Goal: Communication & Community: Answer question/provide support

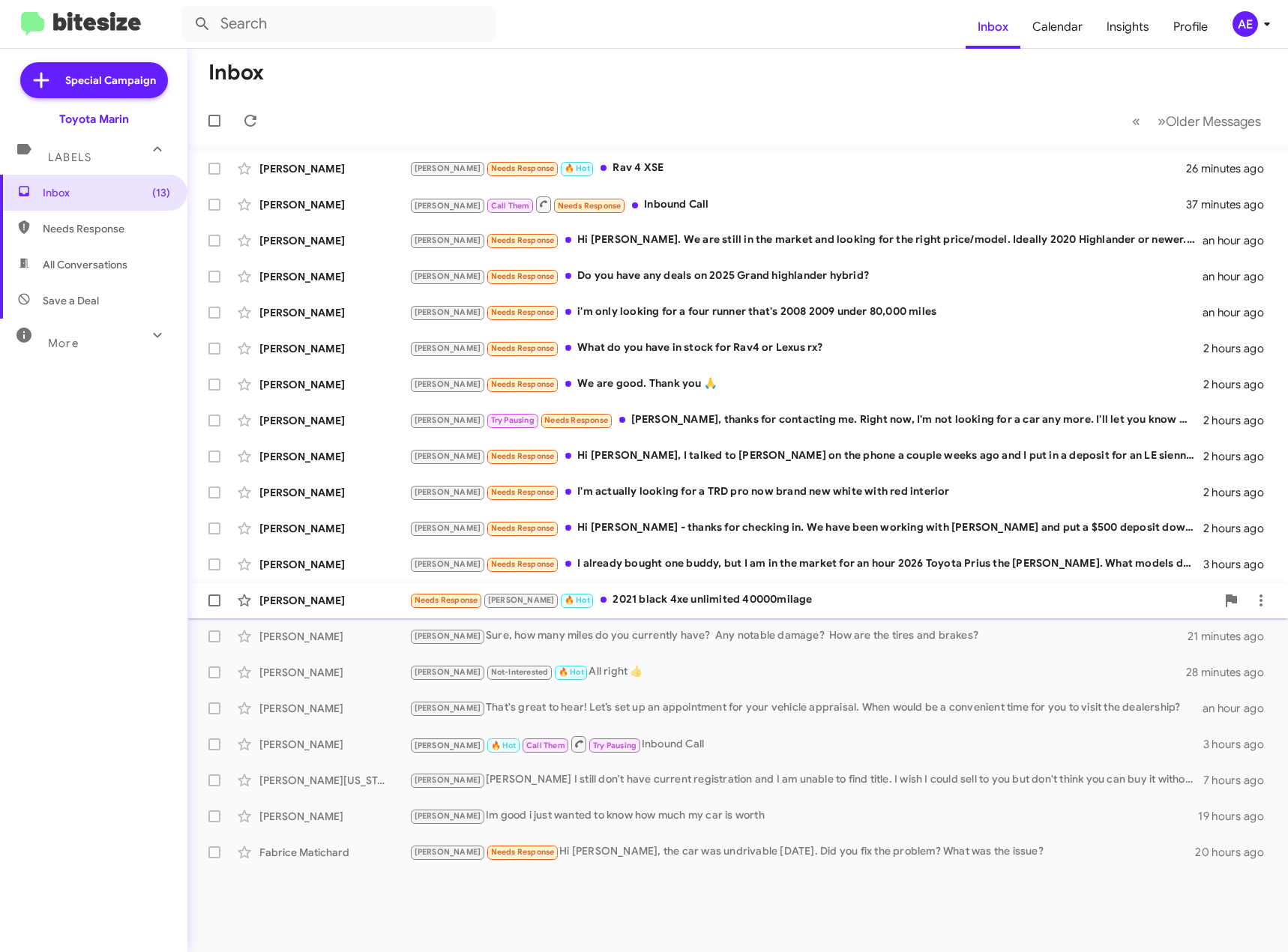
click at [657, 593] on div "Needs Response [PERSON_NAME] 🔥 Hot 2021 black 4xe unlimited 40000milage" at bounding box center [812, 599] width 806 height 17
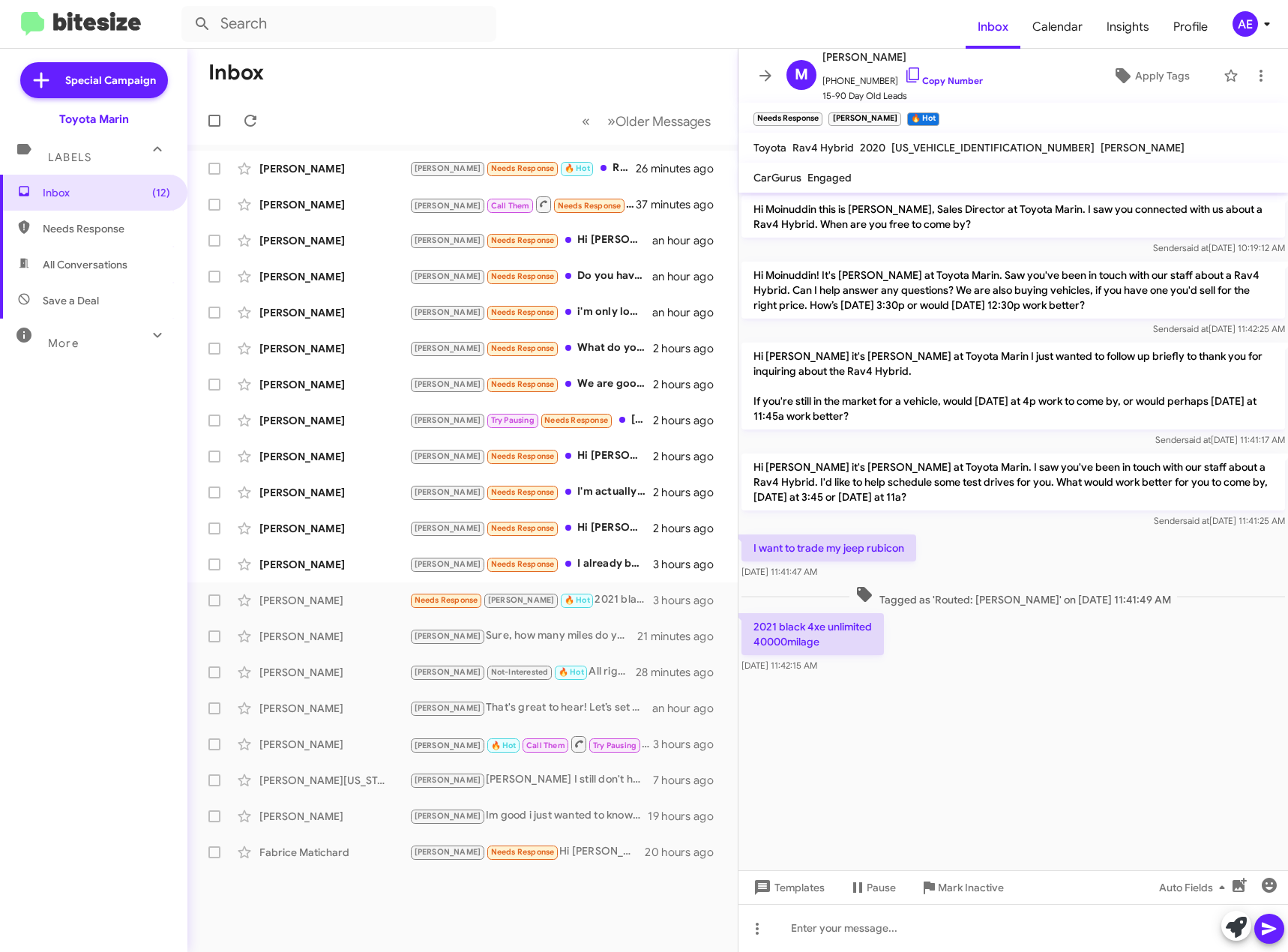
click at [900, 643] on div "2021 black 4xe unlimited 40000milage [DATE] 11:42:15 AM" at bounding box center [1013, 643] width 550 height 66
click at [904, 72] on icon at bounding box center [913, 75] width 18 height 18
drag, startPoint x: 830, startPoint y: 646, endPoint x: 751, endPoint y: 629, distance: 80.8
click at [751, 629] on p "2021 black 4xe unlimited 40000milage" at bounding box center [812, 634] width 143 height 42
copy p "2021 black 4xe unlimited 40000milage"
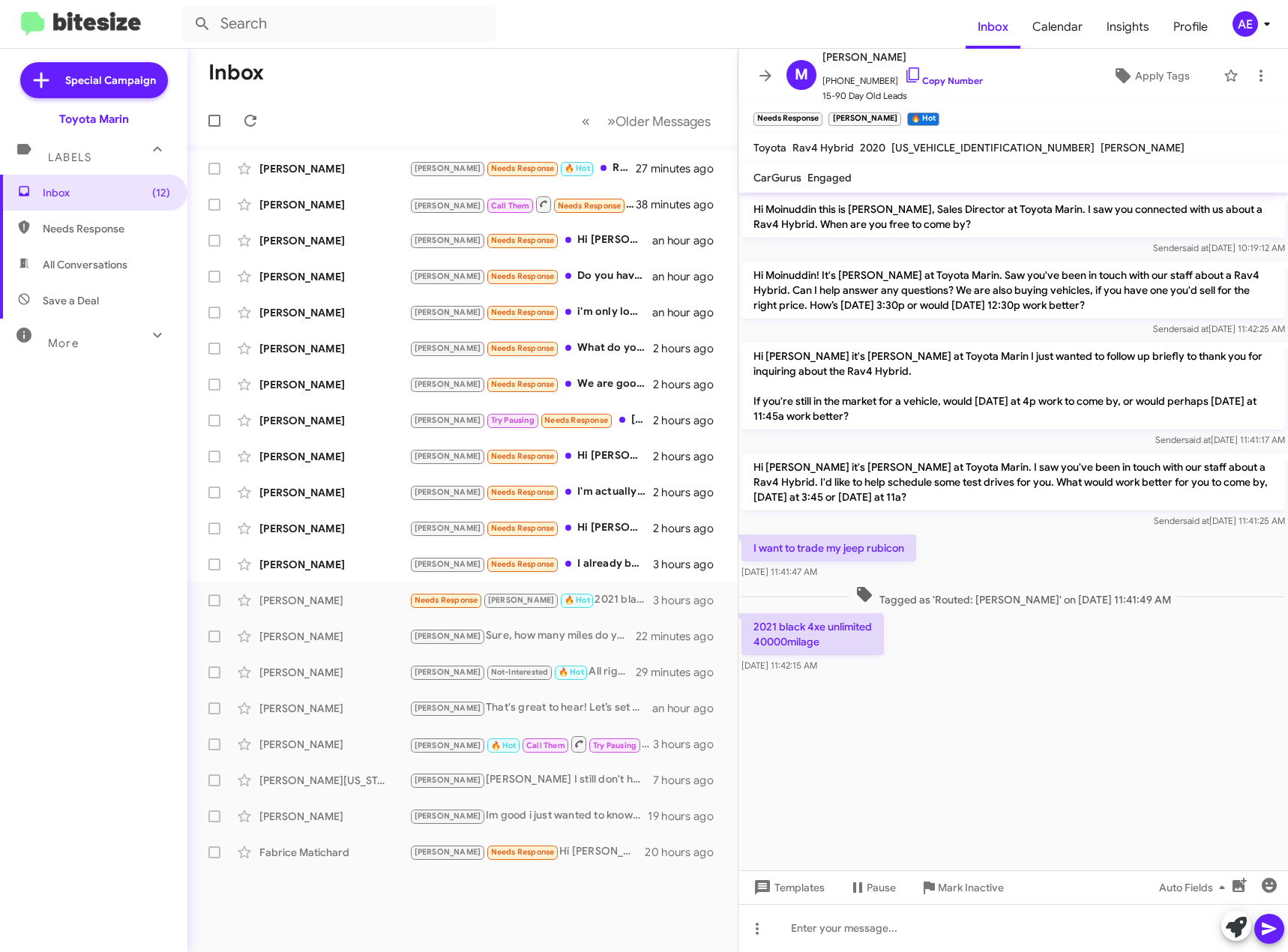
click at [1004, 715] on cdk-virtual-scroll-viewport "Hi Moinuddin this is [PERSON_NAME], Sales Director at Toyota Marin. I saw you c…" at bounding box center [1013, 531] width 550 height 677
click at [761, 890] on icon at bounding box center [762, 887] width 15 height 15
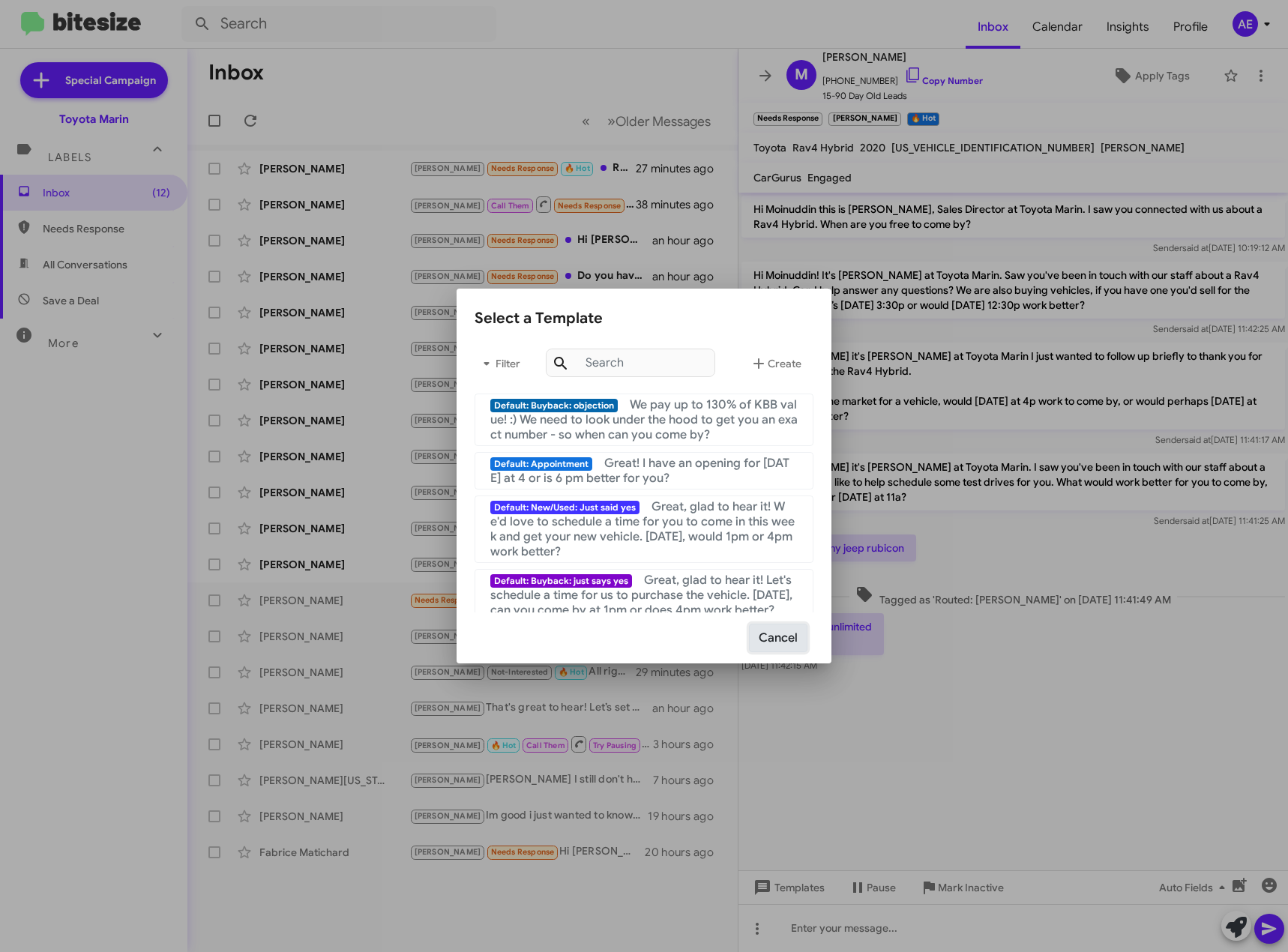
click at [782, 641] on button "Cancel" at bounding box center [778, 638] width 59 height 29
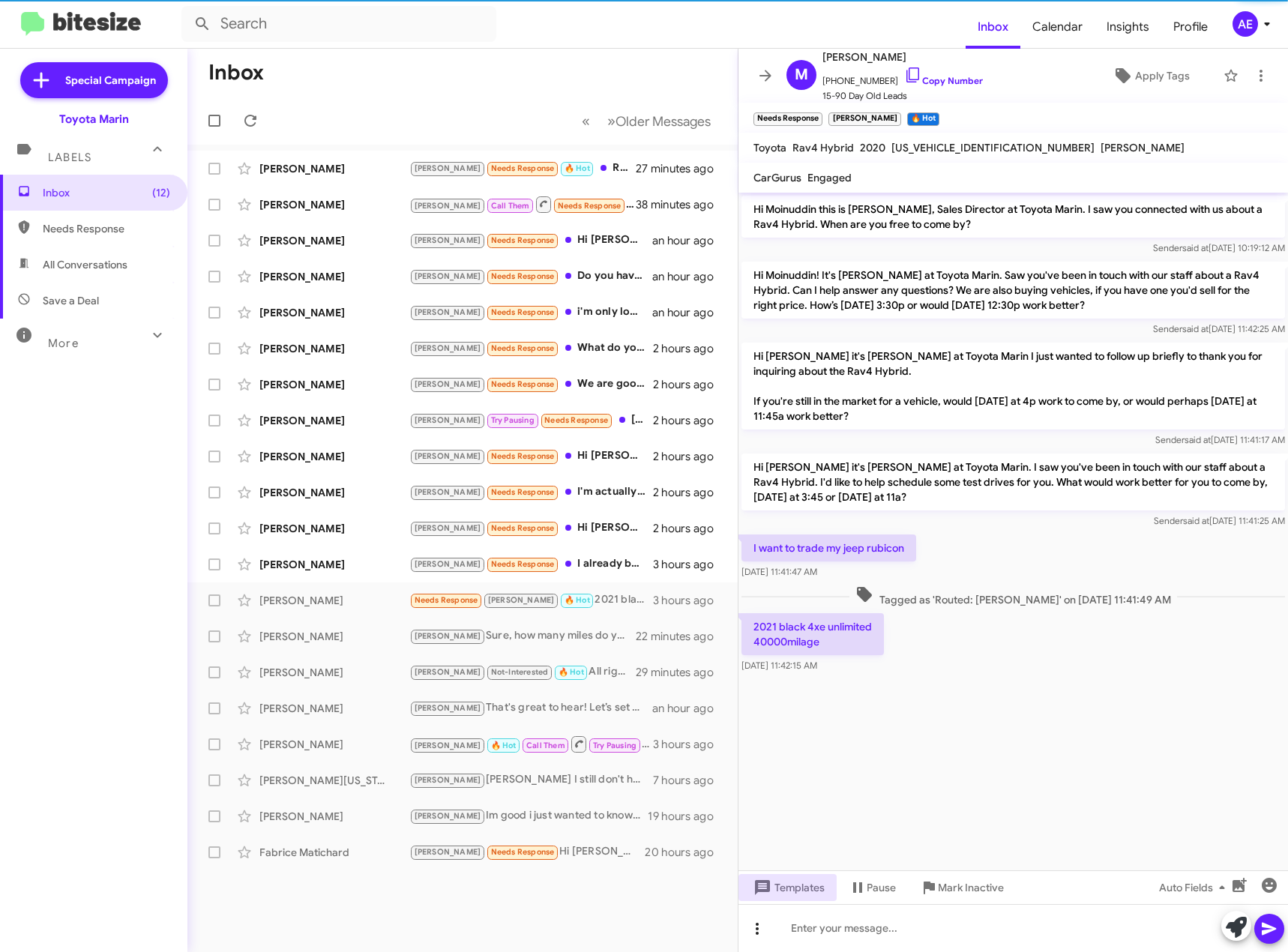
click at [759, 932] on icon at bounding box center [757, 929] width 18 height 18
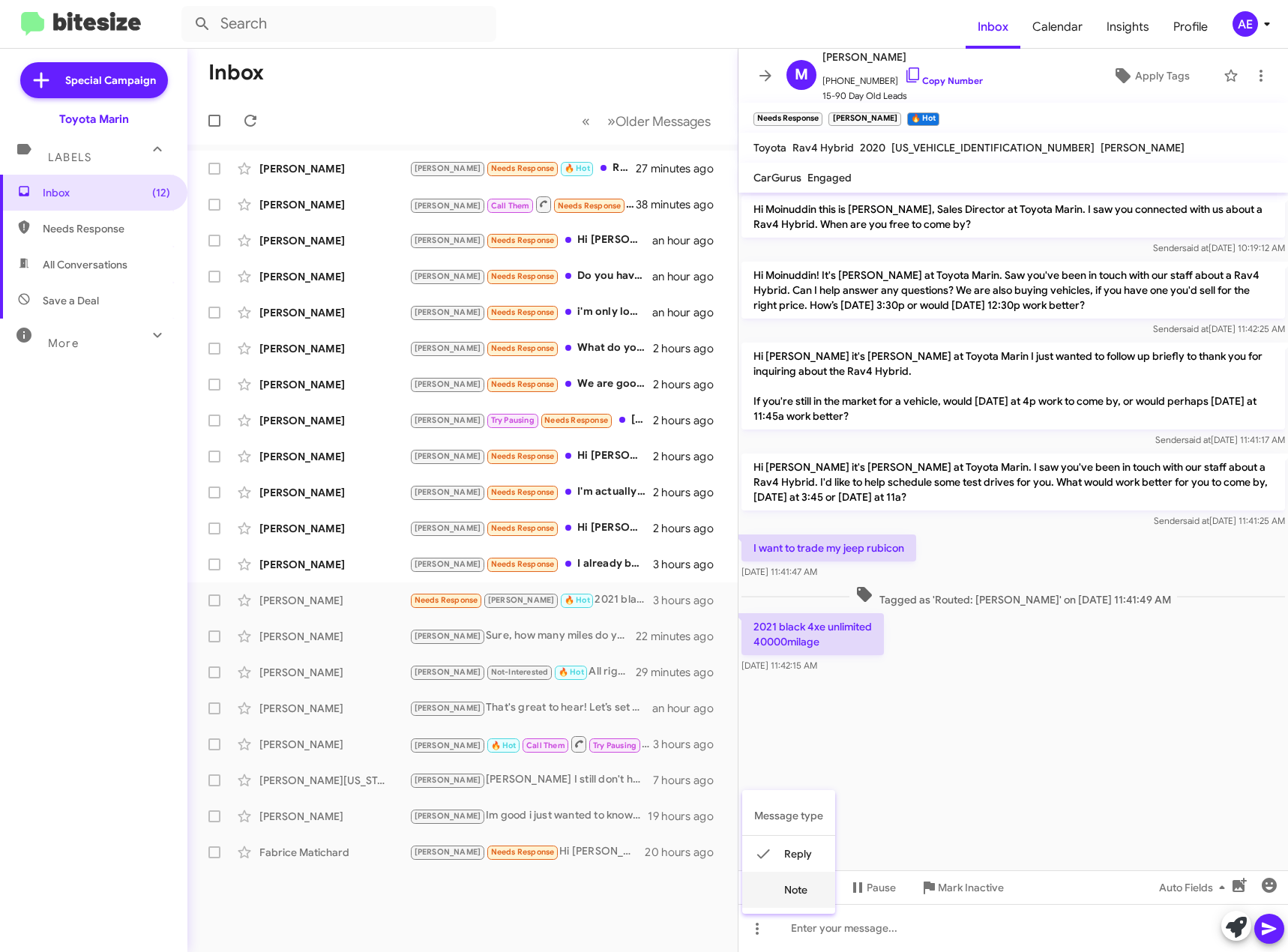
click at [799, 881] on button "note" at bounding box center [788, 890] width 93 height 36
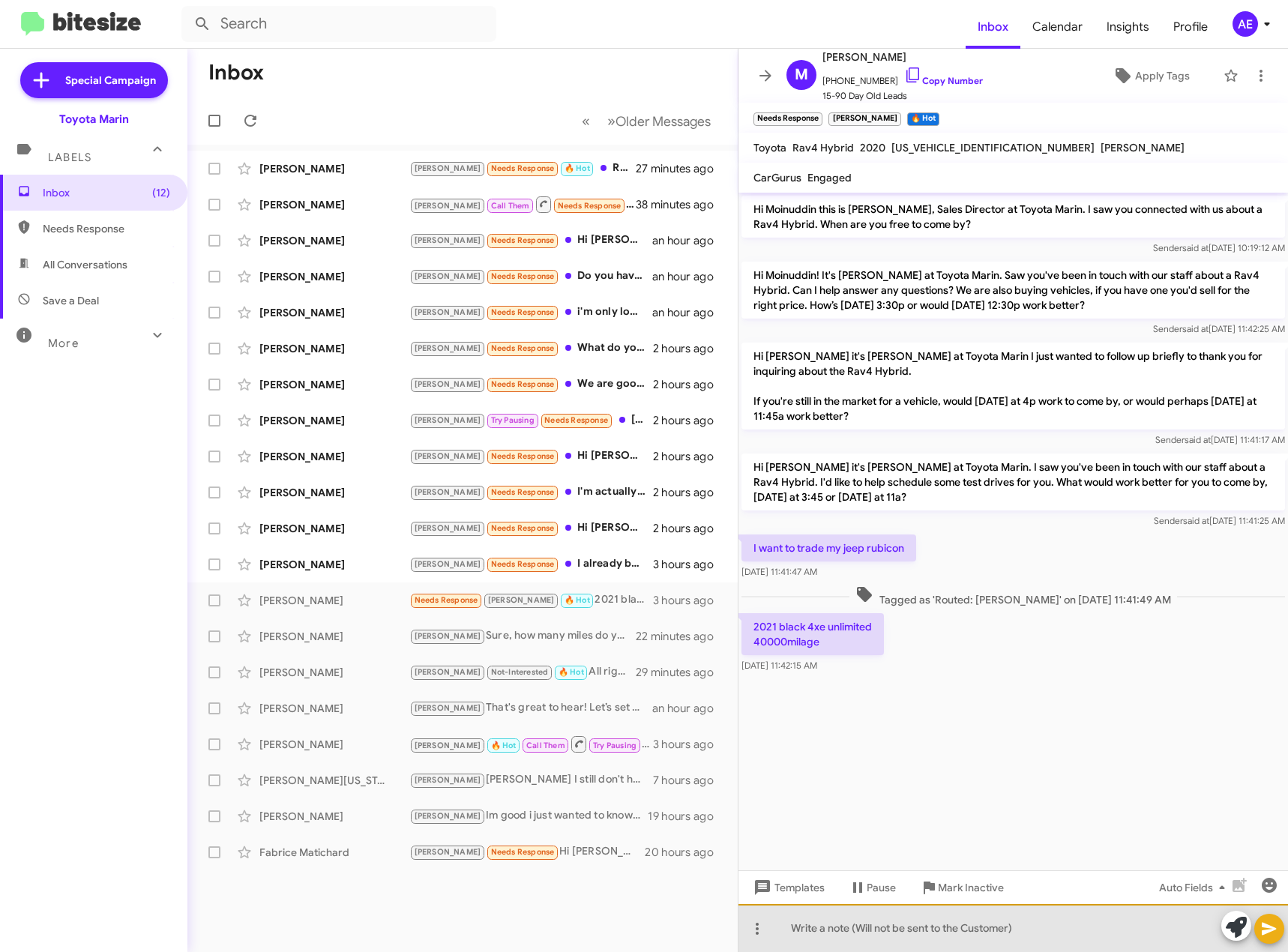
click at [848, 928] on div at bounding box center [1013, 928] width 550 height 48
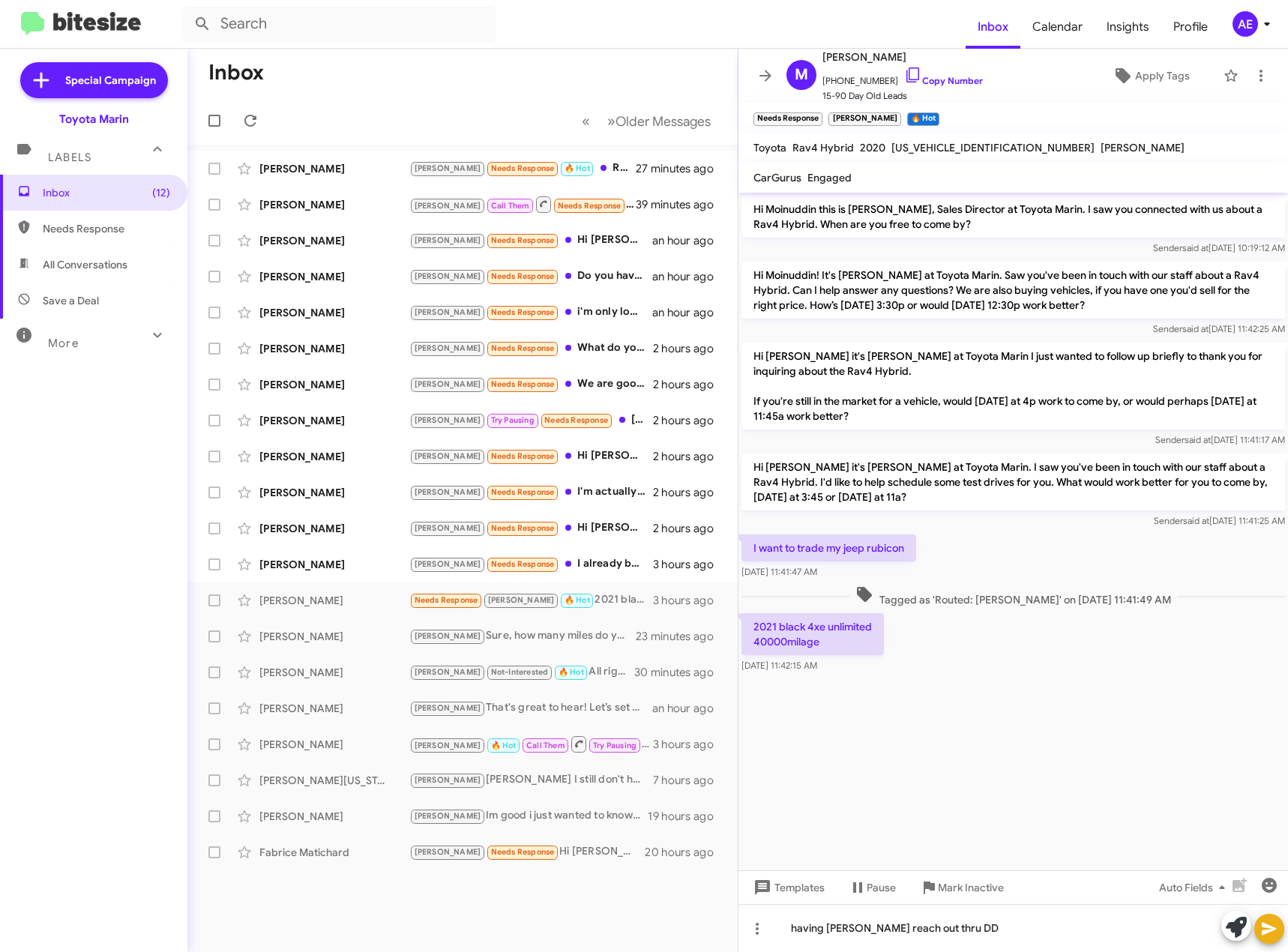
click at [1274, 925] on icon at bounding box center [1269, 929] width 18 height 18
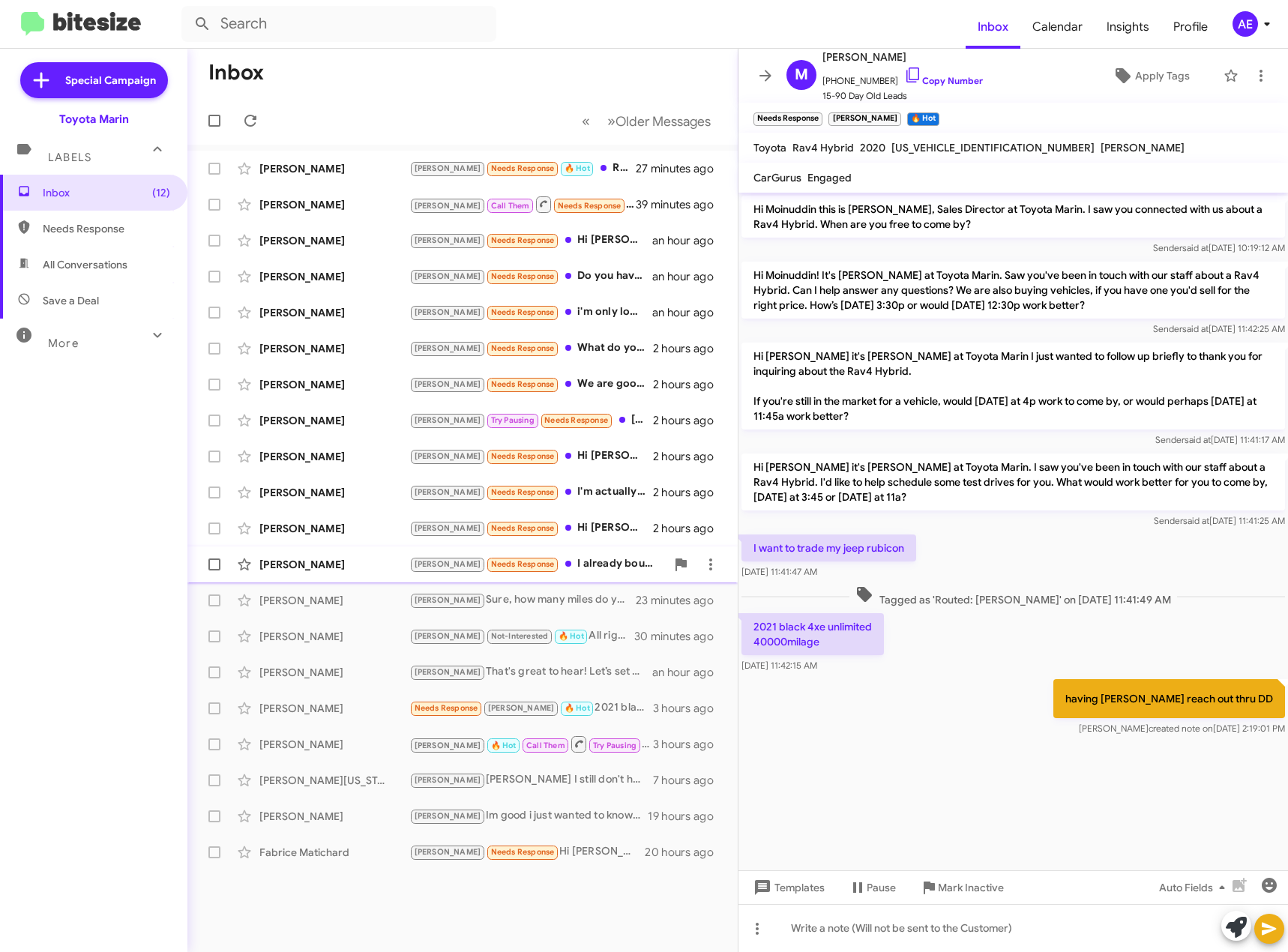
click at [576, 579] on span "[PERSON_NAME] [PERSON_NAME] Needs Response I already bought one buddy, but I am…" at bounding box center [463, 565] width 551 height 36
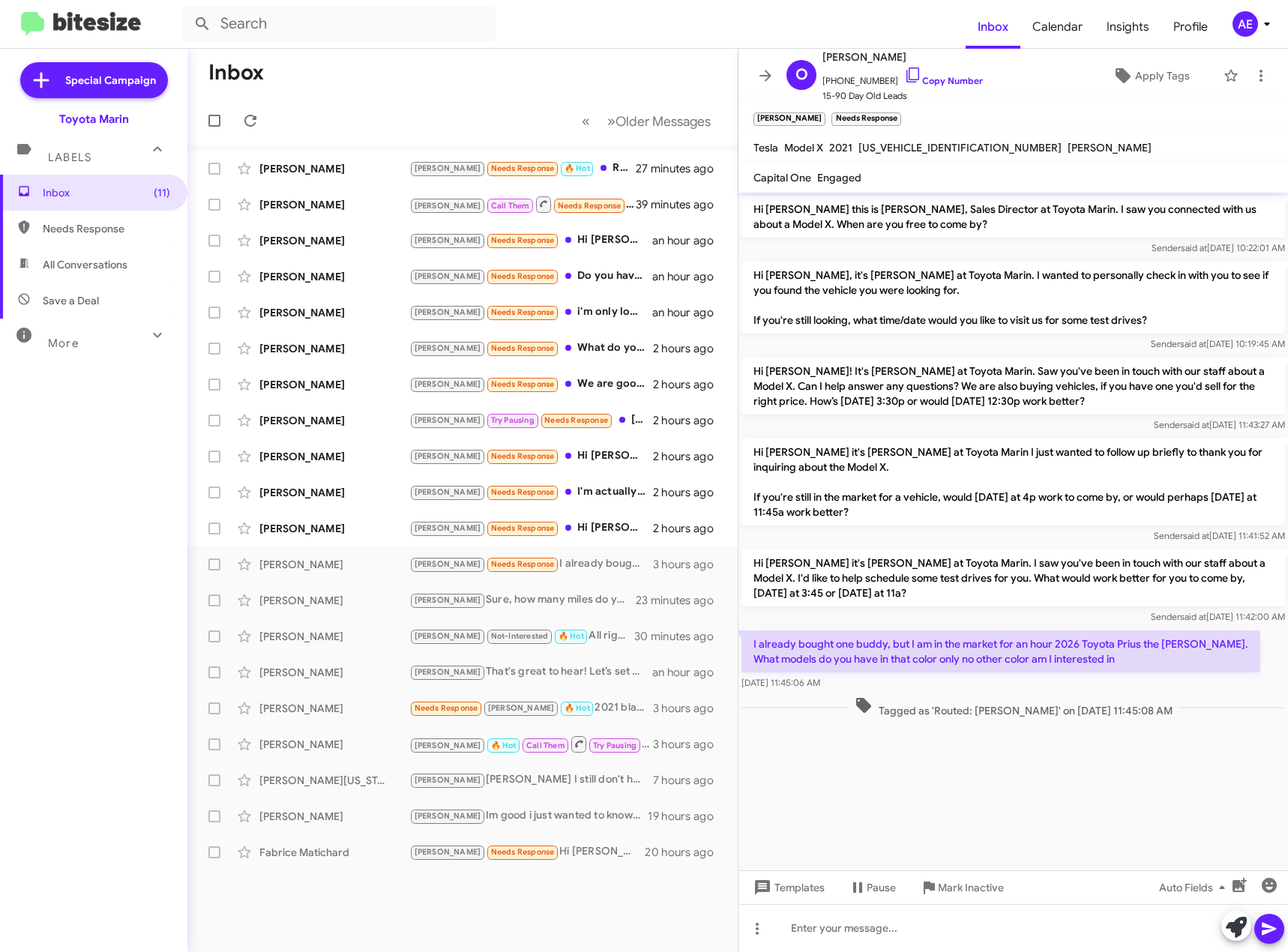
drag, startPoint x: 1004, startPoint y: 649, endPoint x: 1052, endPoint y: 651, distance: 48.0
click at [1052, 651] on p "I already bought one buddy, but I am in the market for an hour 2026 Toyota Priu…" at bounding box center [1001, 651] width 519 height 42
click at [1089, 660] on p "I already bought one buddy, but I am in the market for an hour 2026 Toyota Priu…" at bounding box center [1001, 651] width 519 height 42
drag, startPoint x: 825, startPoint y: 657, endPoint x: 1016, endPoint y: 661, distance: 191.0
click at [1016, 661] on p "I already bought one buddy, but I am in the market for an hour 2026 Toyota Priu…" at bounding box center [1001, 651] width 519 height 42
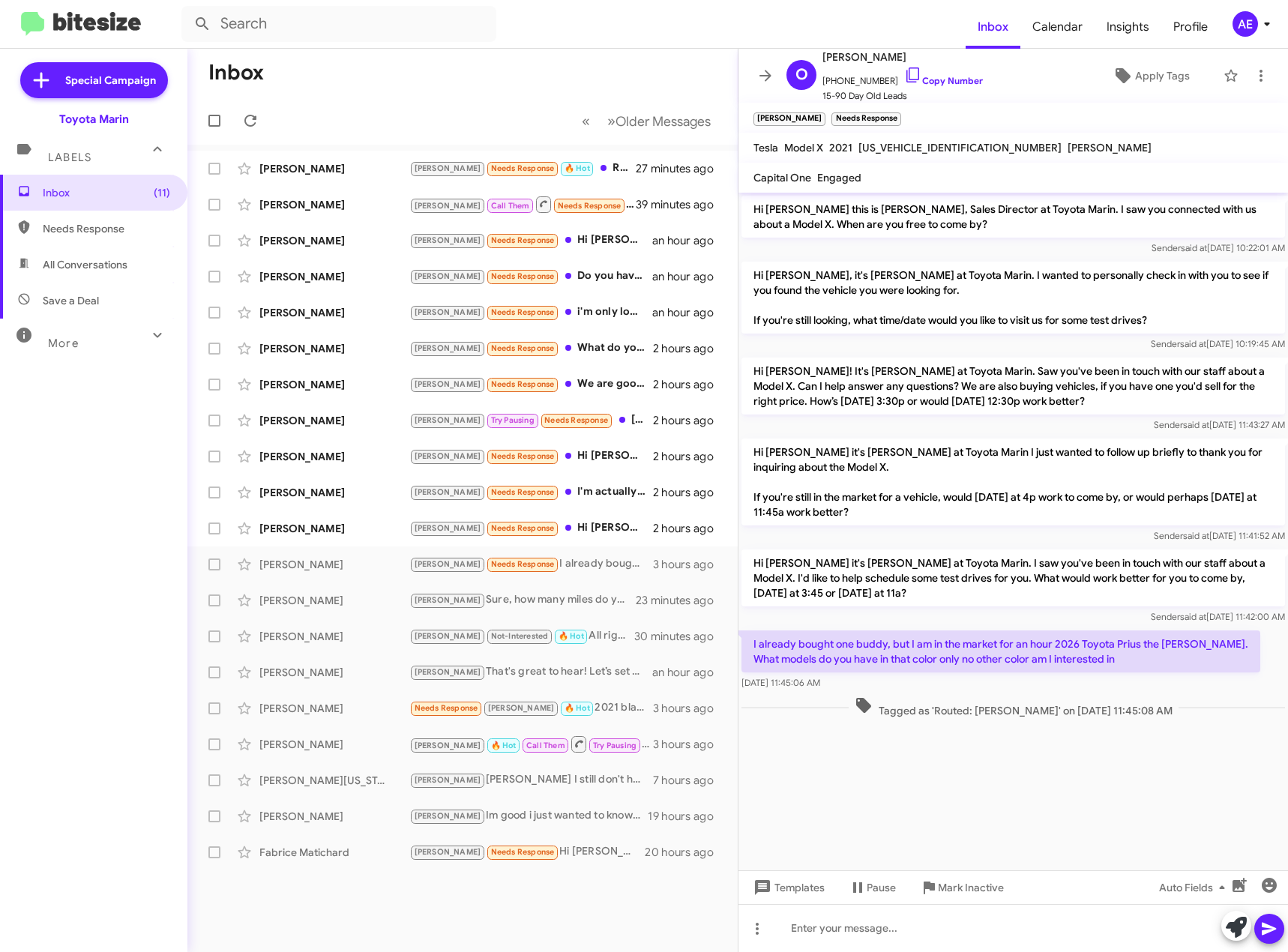
click at [1064, 676] on div "[DATE] 11:45:06 AM" at bounding box center [1001, 683] width 519 height 15
click at [904, 79] on icon at bounding box center [913, 75] width 18 height 18
click at [755, 932] on icon at bounding box center [757, 929] width 18 height 18
click at [797, 890] on button "note" at bounding box center [788, 890] width 93 height 36
click at [837, 930] on div at bounding box center [1013, 928] width 550 height 48
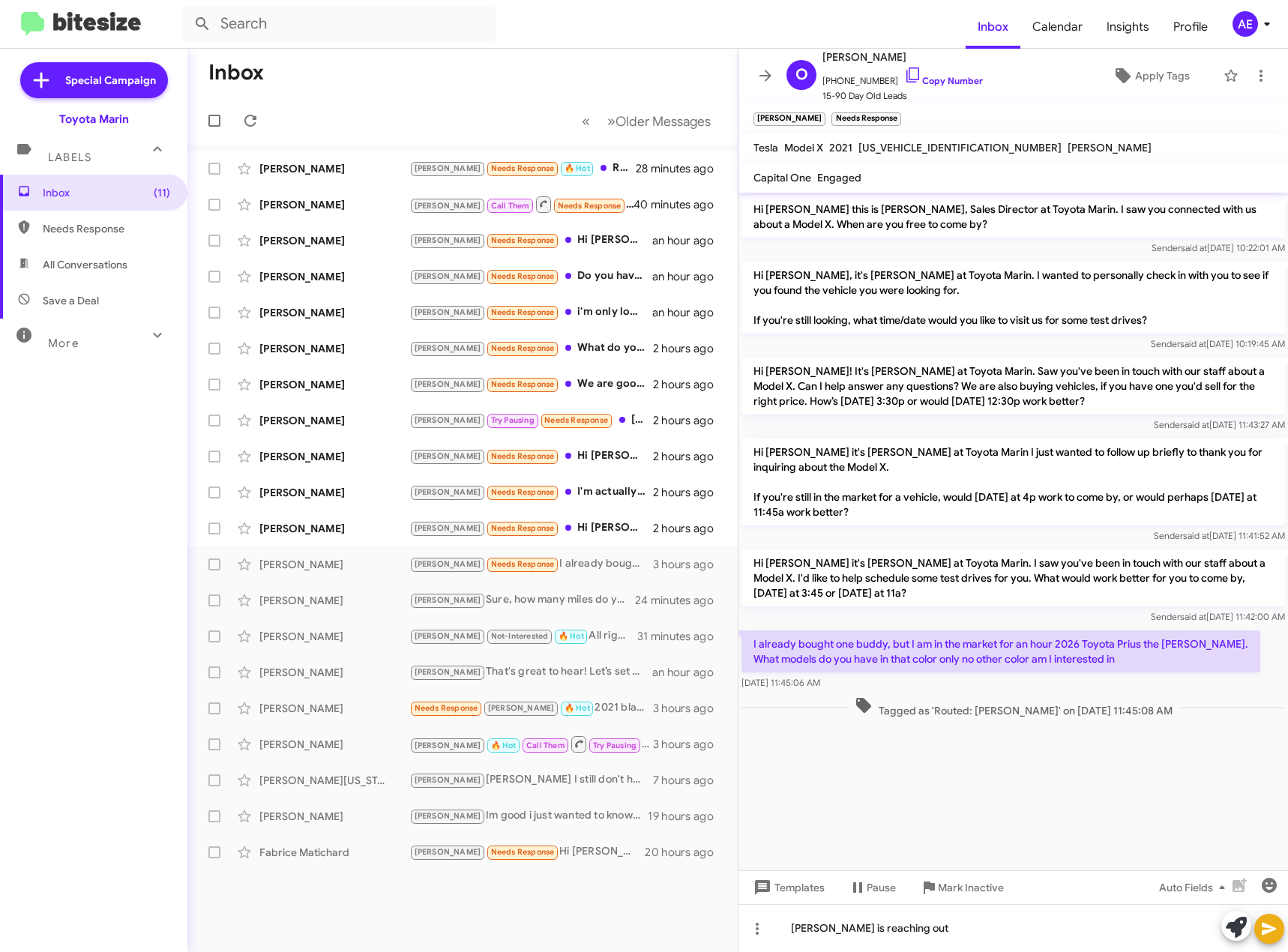
click at [1274, 933] on icon at bounding box center [1269, 929] width 18 height 18
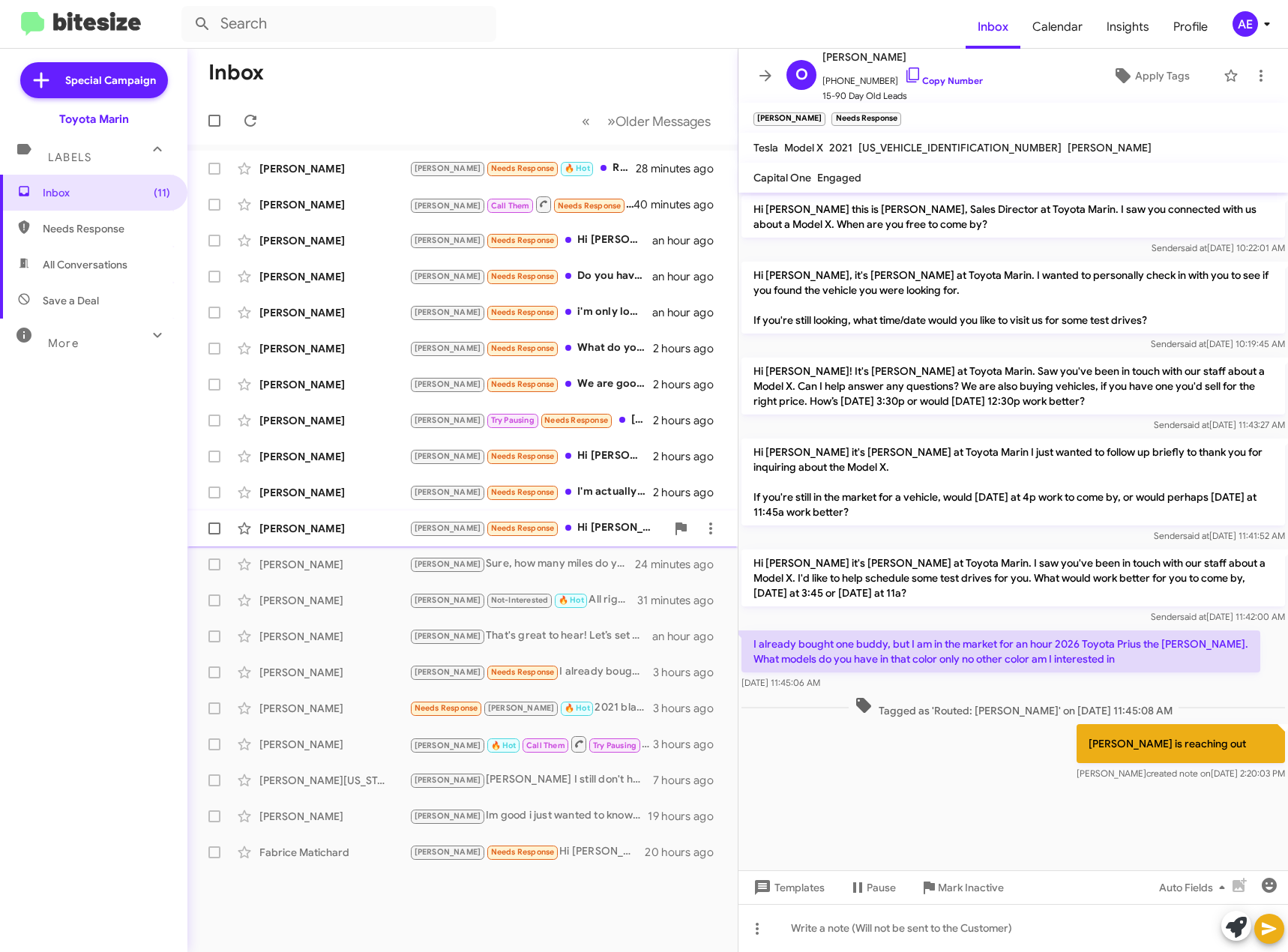
click at [571, 528] on div "[PERSON_NAME] Needs Response Hi [PERSON_NAME] - thanks for checking in. We have…" at bounding box center [538, 528] width 257 height 17
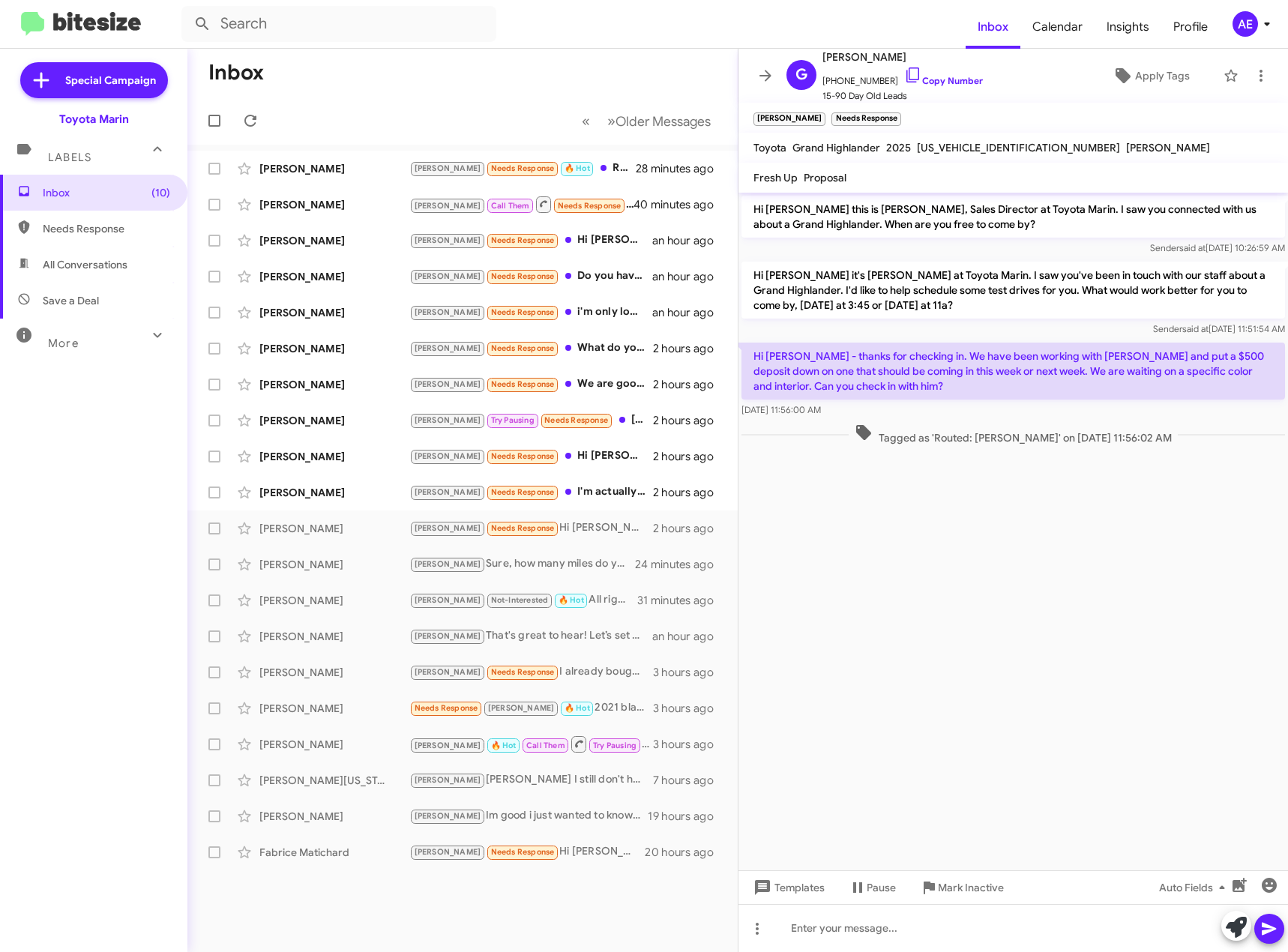
drag, startPoint x: 975, startPoint y: 355, endPoint x: 1123, endPoint y: 375, distance: 149.3
click at [1123, 375] on p "Hi [PERSON_NAME] - thanks for checking in. We have been working with [PERSON_NA…" at bounding box center [1013, 371] width 544 height 57
click at [1115, 490] on cdk-virtual-scroll-viewport "Hi [PERSON_NAME] this is [PERSON_NAME], Sales Director at Toyota Marin. I saw y…" at bounding box center [1013, 531] width 550 height 677
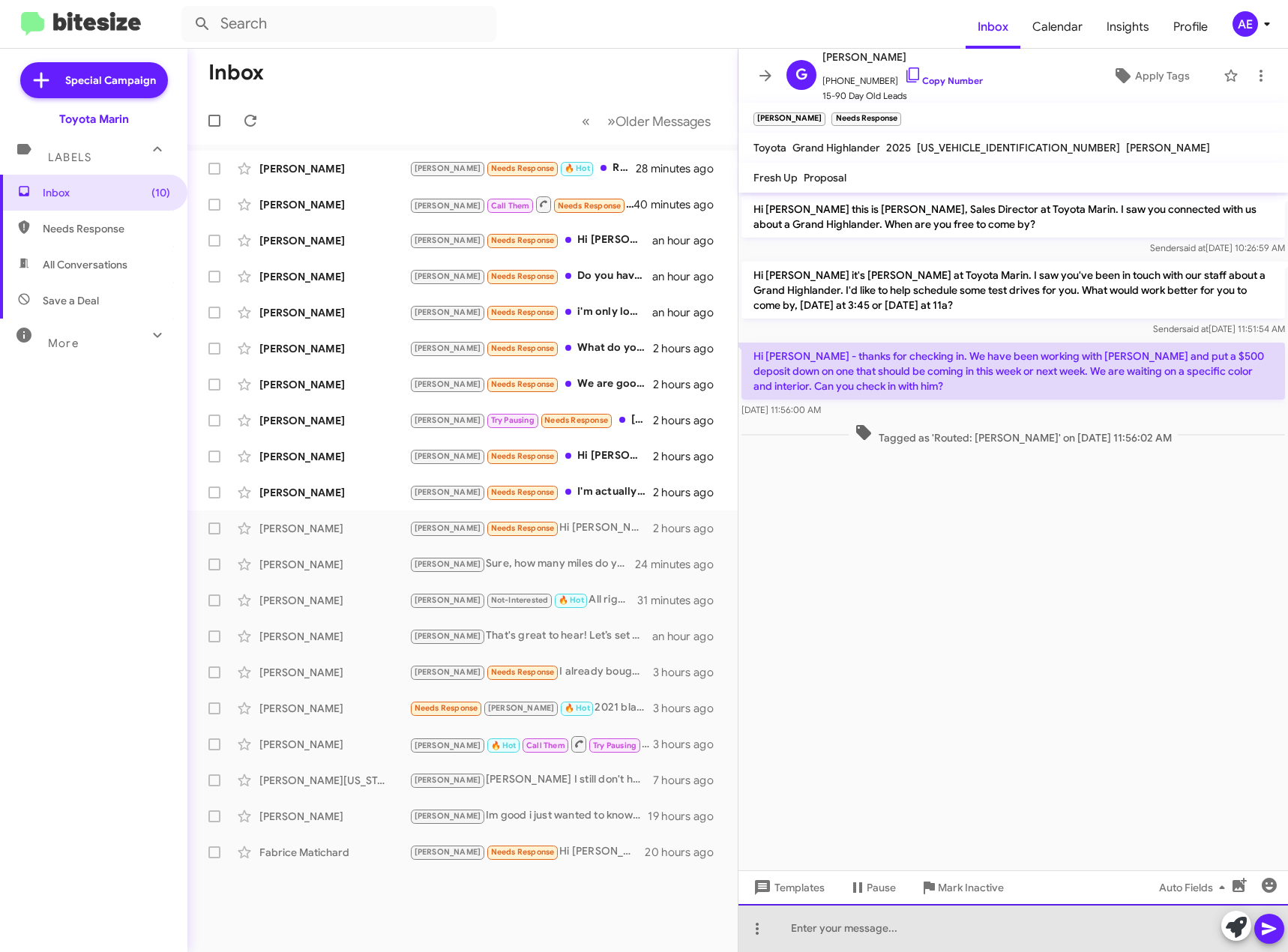
click at [827, 923] on div at bounding box center [1013, 928] width 550 height 48
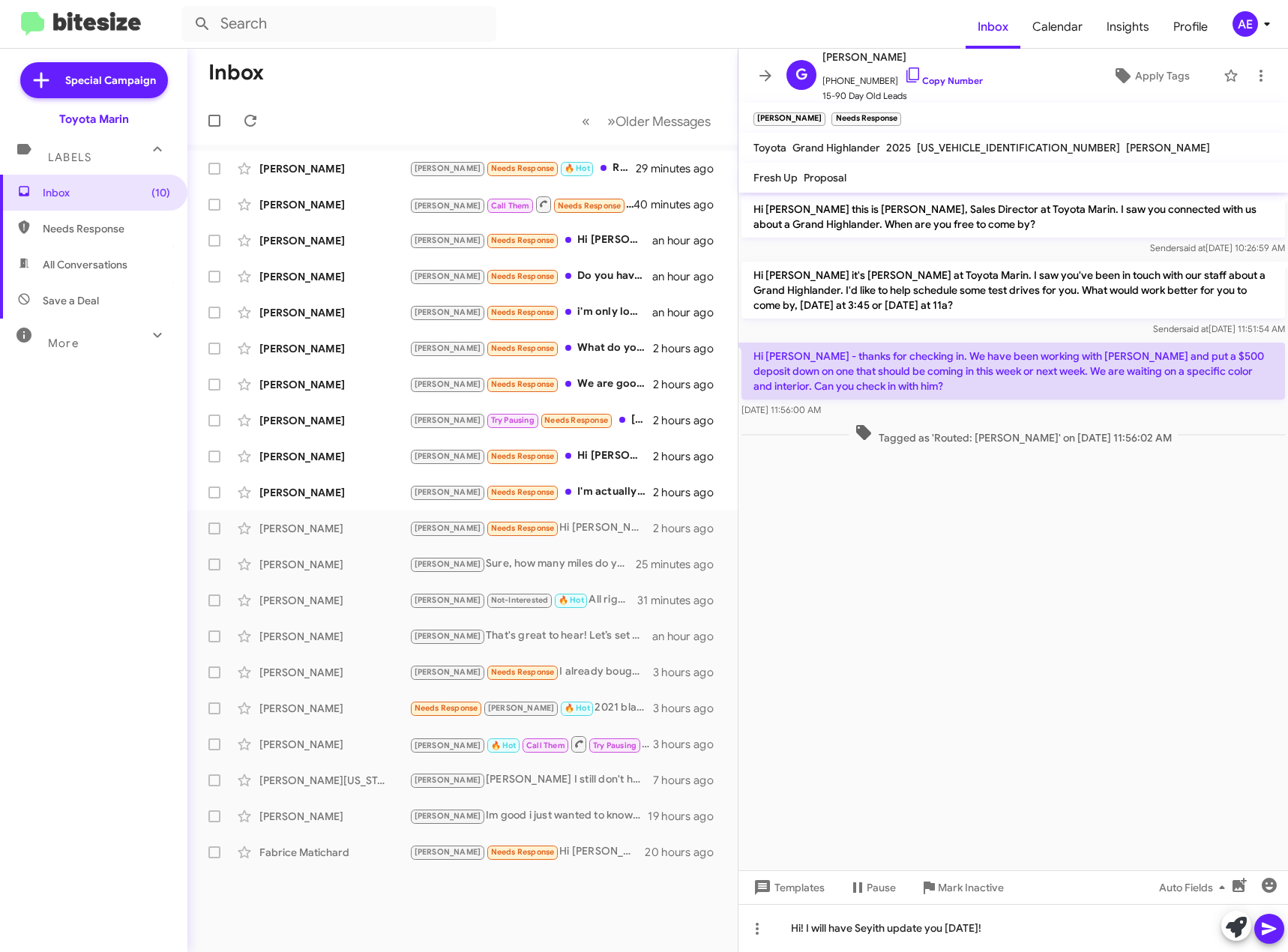
click at [1268, 932] on icon at bounding box center [1268, 929] width 14 height 13
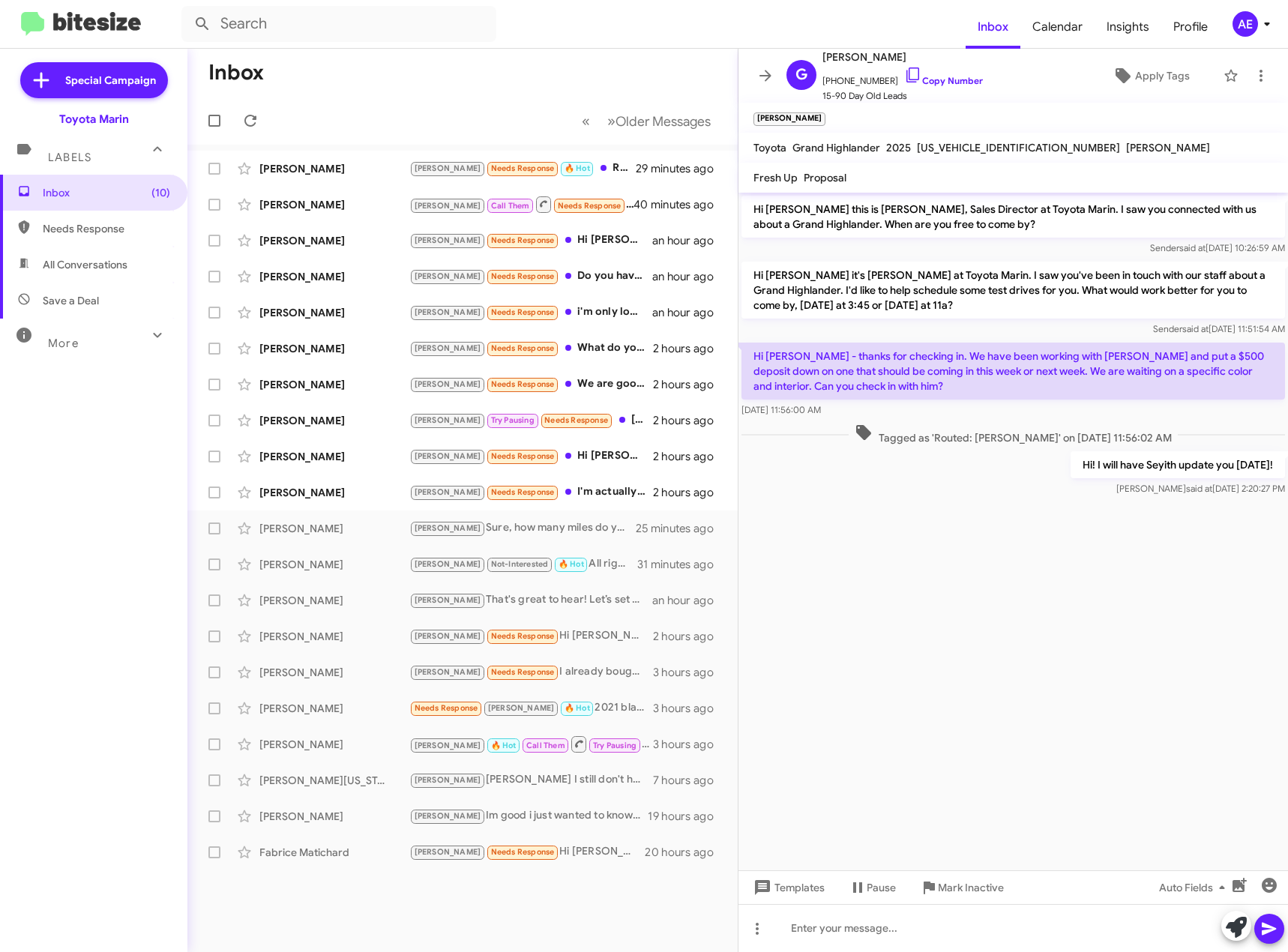
drag, startPoint x: 893, startPoint y: 76, endPoint x: 641, endPoint y: 60, distance: 252.5
click at [904, 76] on icon at bounding box center [913, 75] width 18 height 18
click at [1033, 535] on cdk-virtual-scroll-viewport "Hi [PERSON_NAME] this is [PERSON_NAME], Sales Director at Toyota Marin. I saw y…" at bounding box center [1013, 531] width 550 height 677
click at [594, 482] on div "[PERSON_NAME] [PERSON_NAME] Needs Response I'm actually looking for a TRD pro n…" at bounding box center [463, 493] width 527 height 30
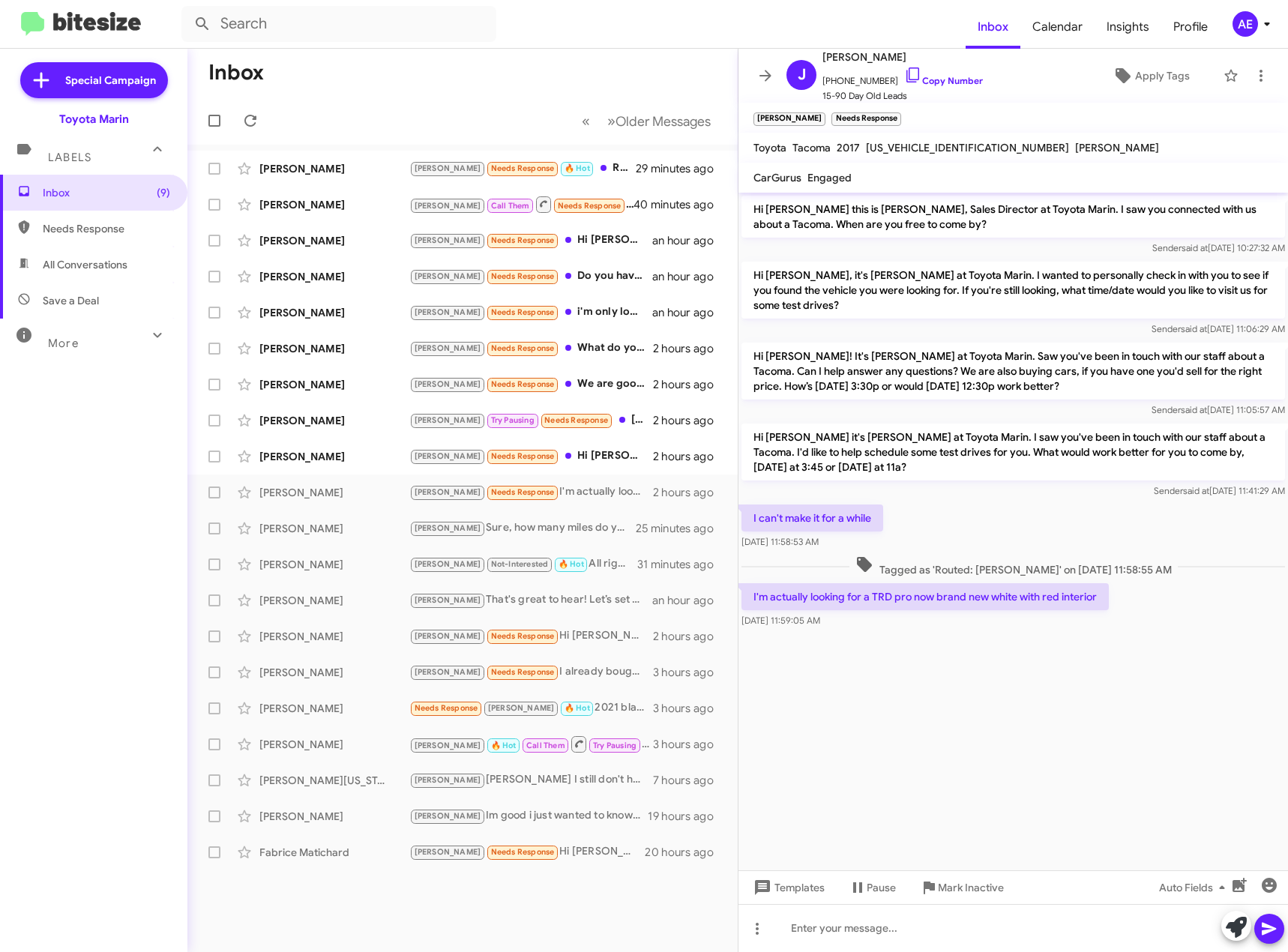
drag, startPoint x: 965, startPoint y: 596, endPoint x: 1063, endPoint y: 596, distance: 98.0
click at [1063, 596] on p "I'm actually looking for a TRD pro now brand new white with red interior" at bounding box center [925, 596] width 368 height 27
drag, startPoint x: 897, startPoint y: 80, endPoint x: 893, endPoint y: 104, distance: 24.3
click at [906, 80] on icon at bounding box center [912, 75] width 13 height 15
copy p "new white with red"
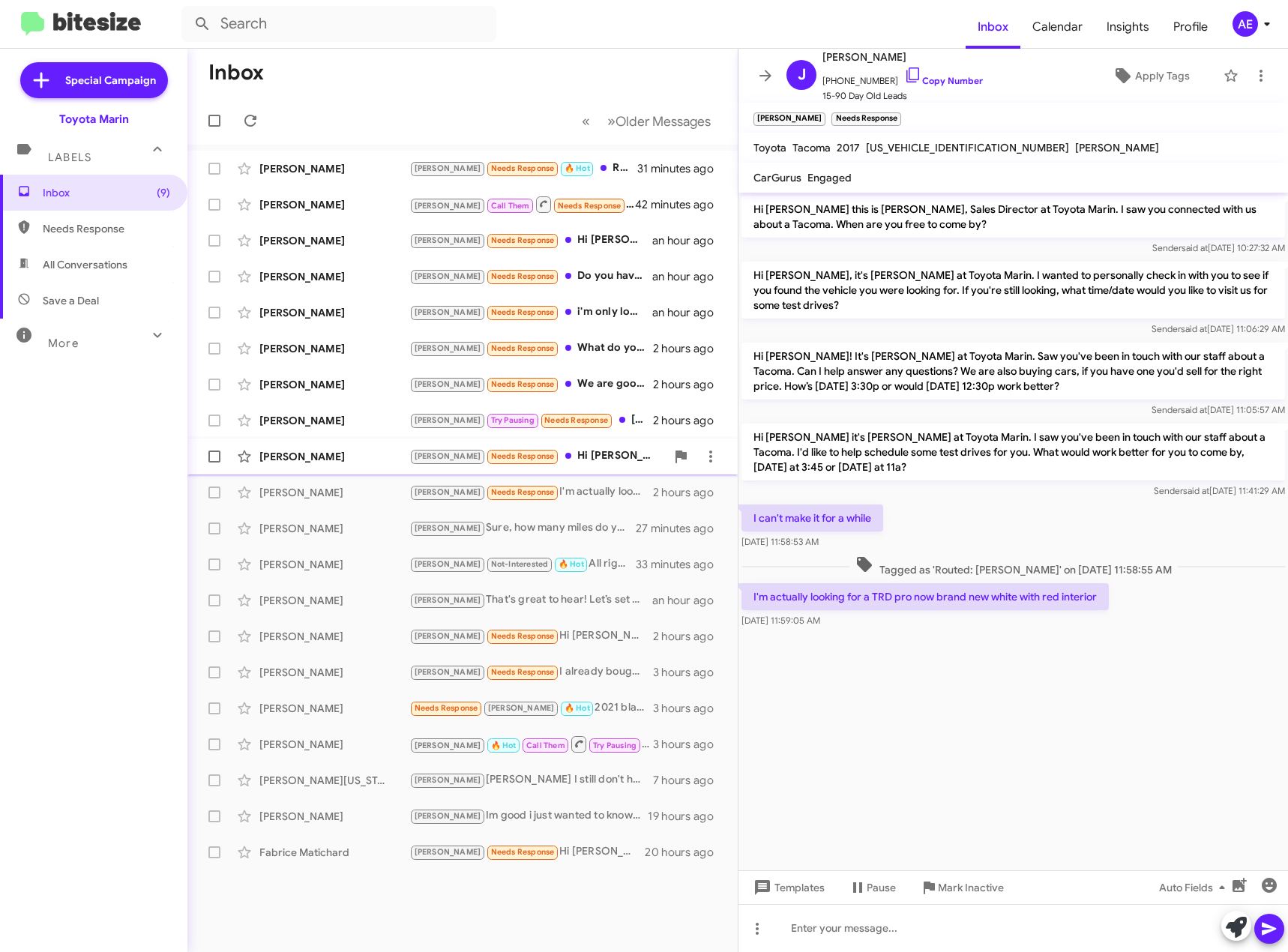
click at [582, 461] on div "[PERSON_NAME] Needs Response Hi [PERSON_NAME], I talked to [PERSON_NAME] on the…" at bounding box center [538, 456] width 257 height 17
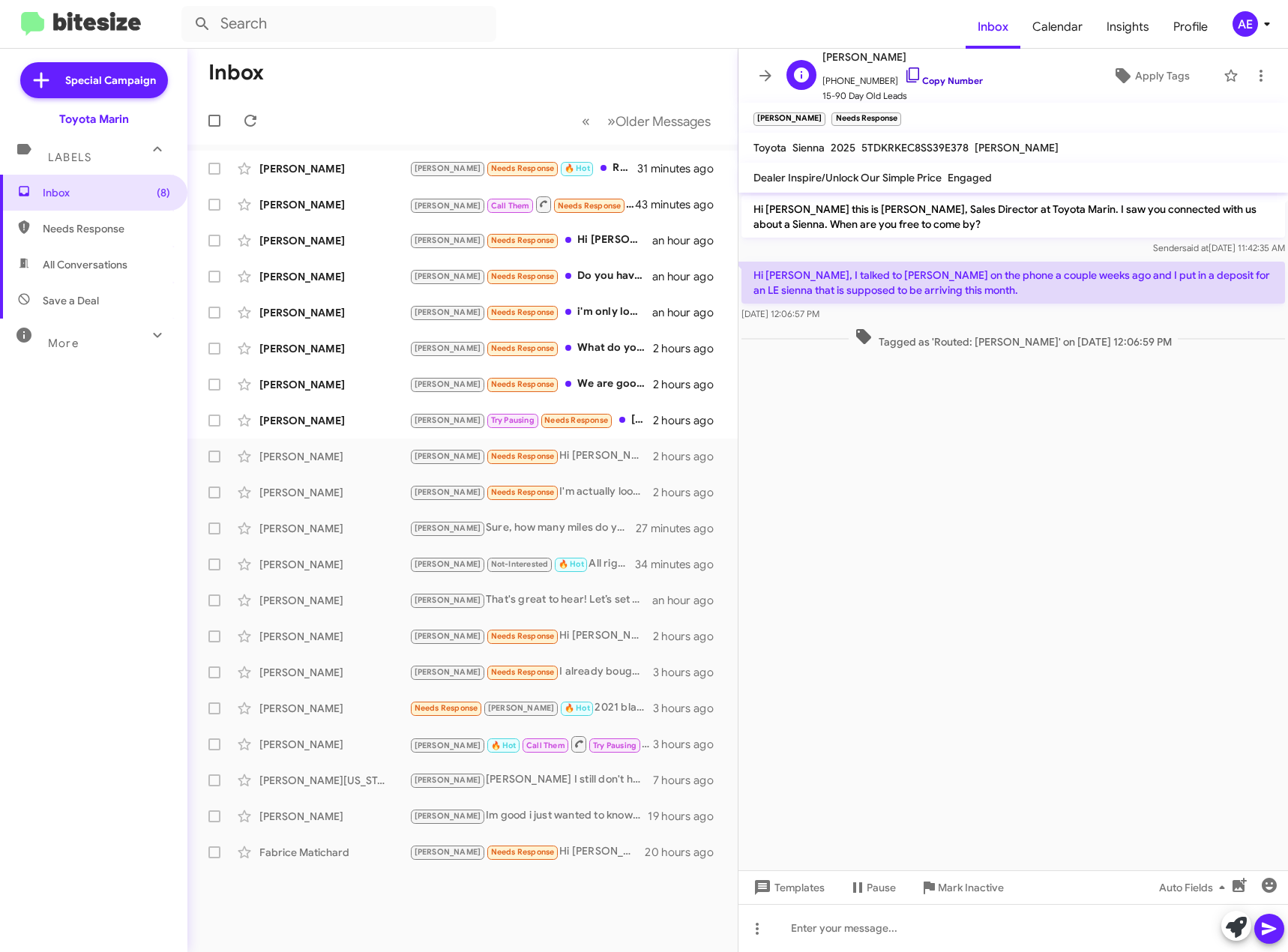
click at [904, 74] on icon at bounding box center [913, 75] width 18 height 18
click at [861, 932] on div at bounding box center [1013, 928] width 550 height 48
click at [758, 935] on icon at bounding box center [757, 929] width 18 height 18
click at [794, 890] on button "note" at bounding box center [788, 890] width 93 height 36
click at [822, 932] on div at bounding box center [1013, 928] width 550 height 48
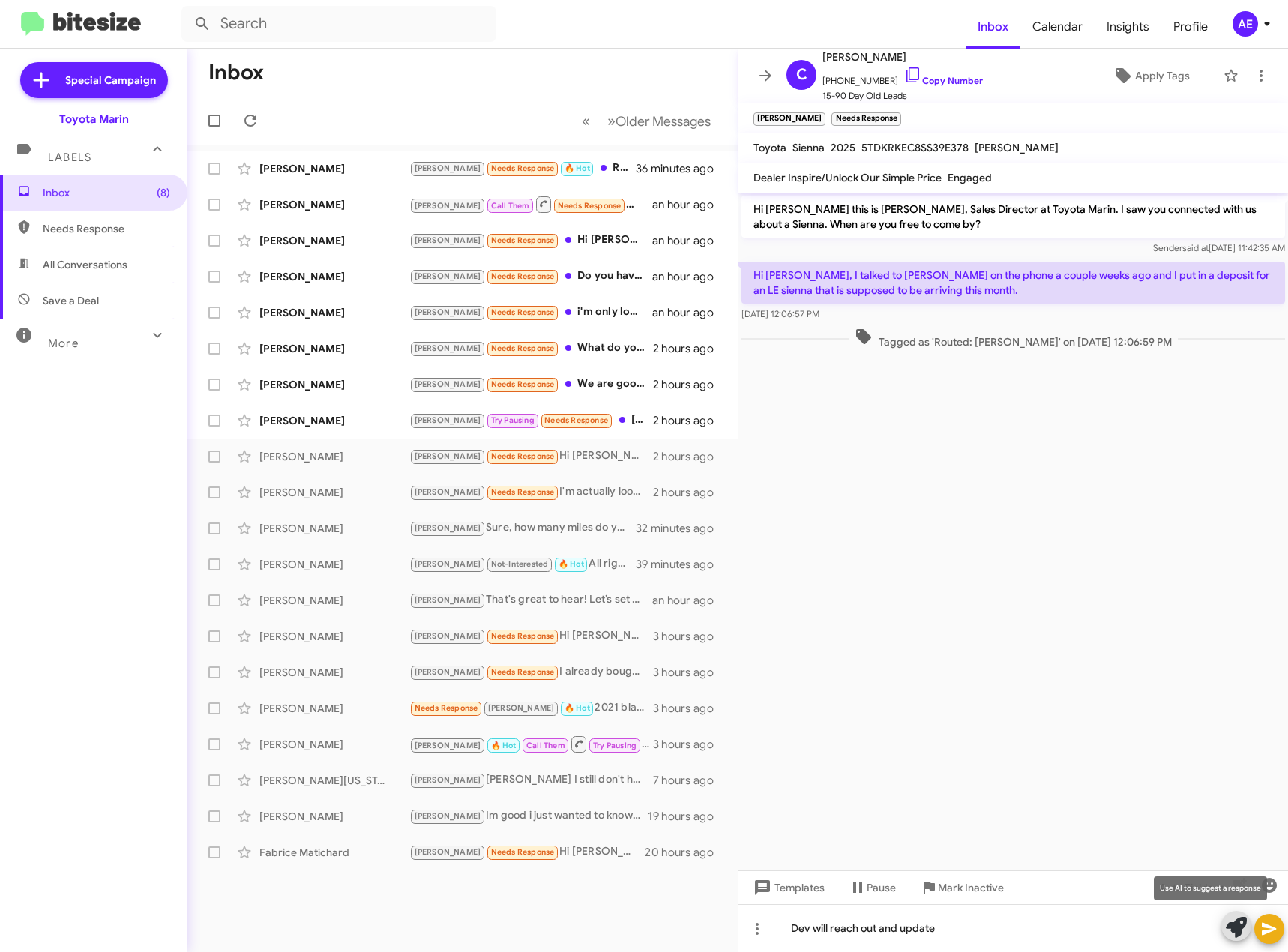
click at [1266, 938] on span at bounding box center [1269, 929] width 18 height 30
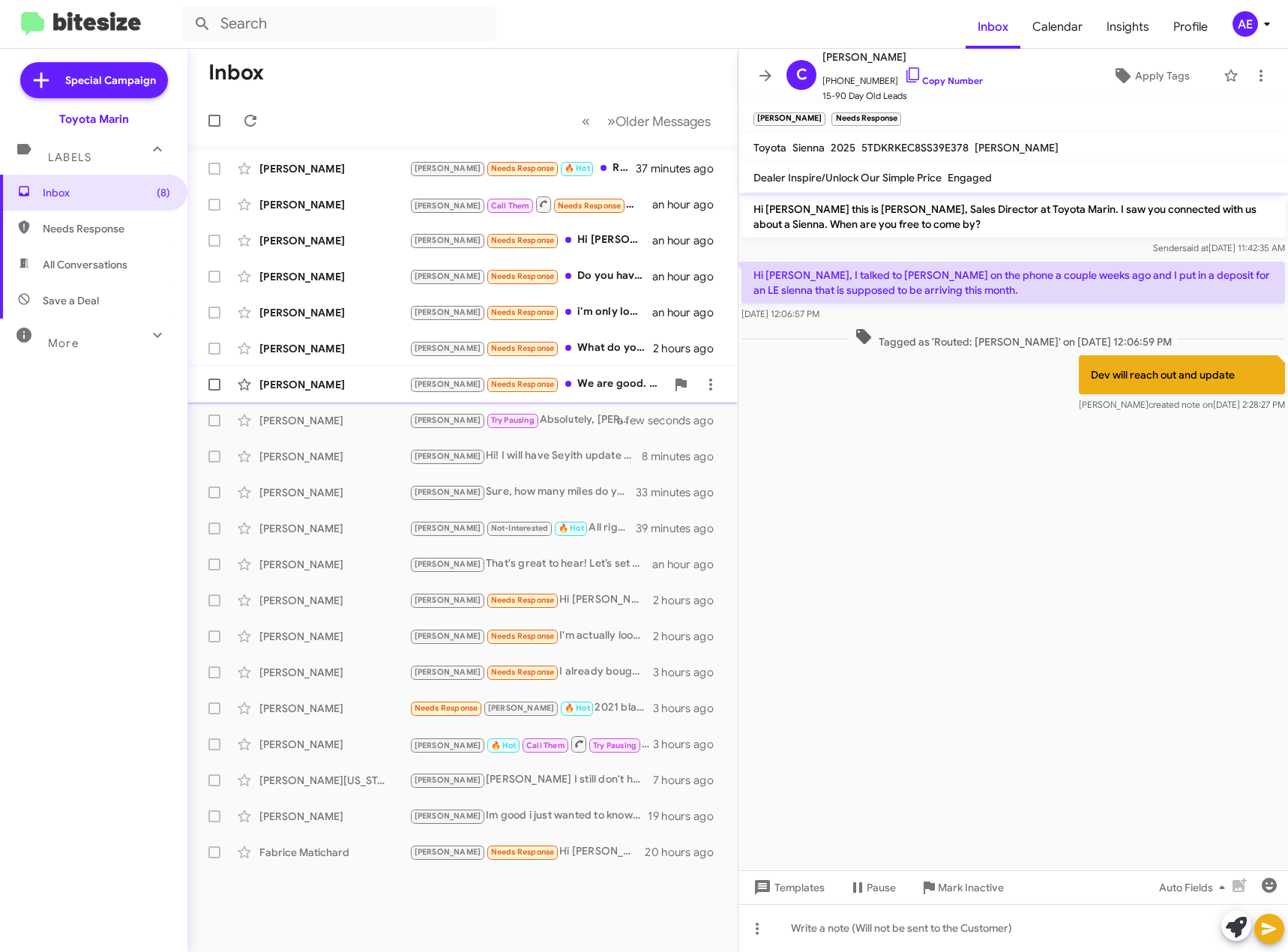
click at [556, 384] on div "[PERSON_NAME] Needs Response We are good. Thank you 🙏" at bounding box center [538, 384] width 257 height 17
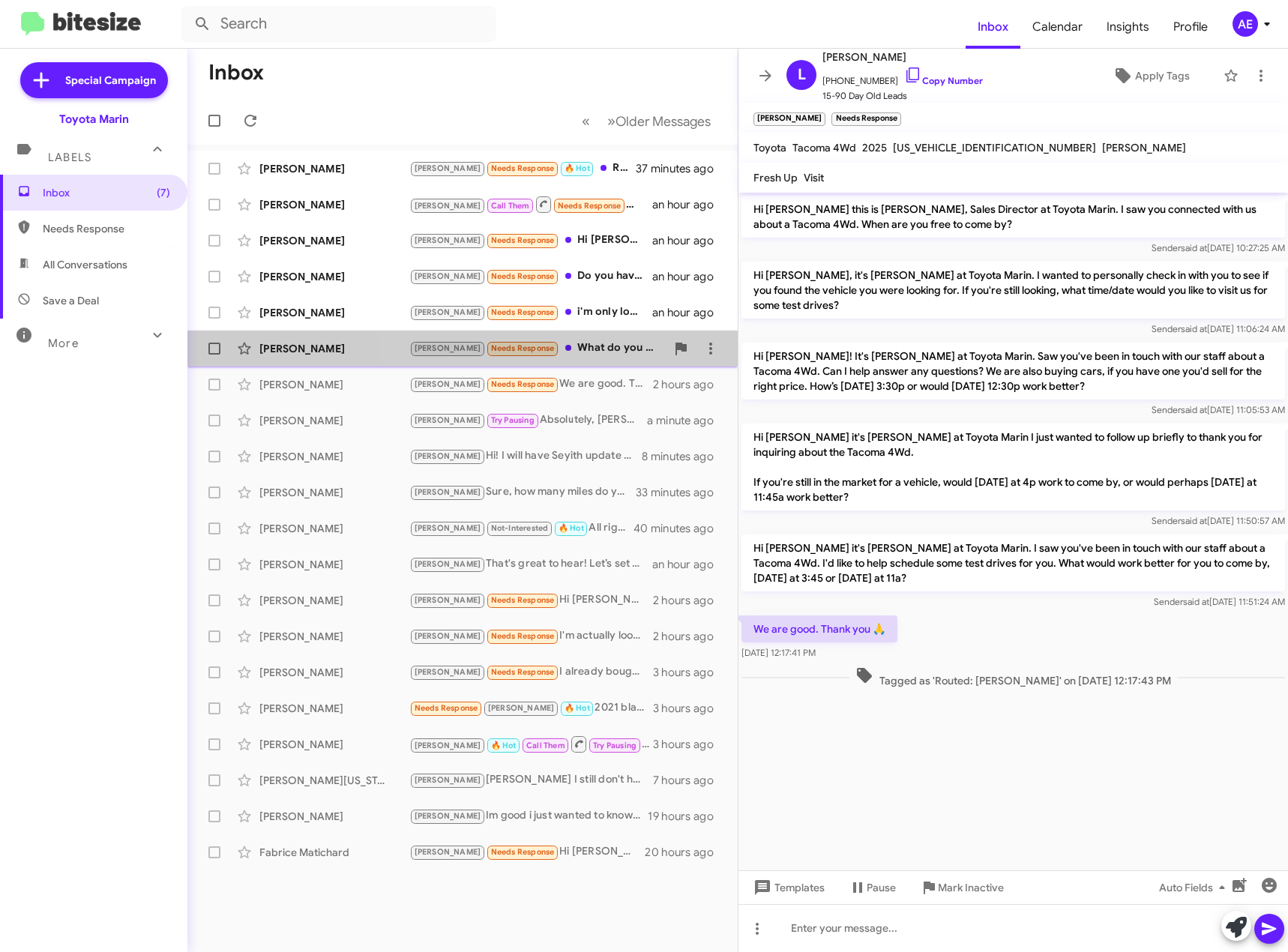
click at [572, 348] on div "[PERSON_NAME] Needs Response What do you have in stock for Rav4 or Lexus rx?" at bounding box center [538, 348] width 257 height 17
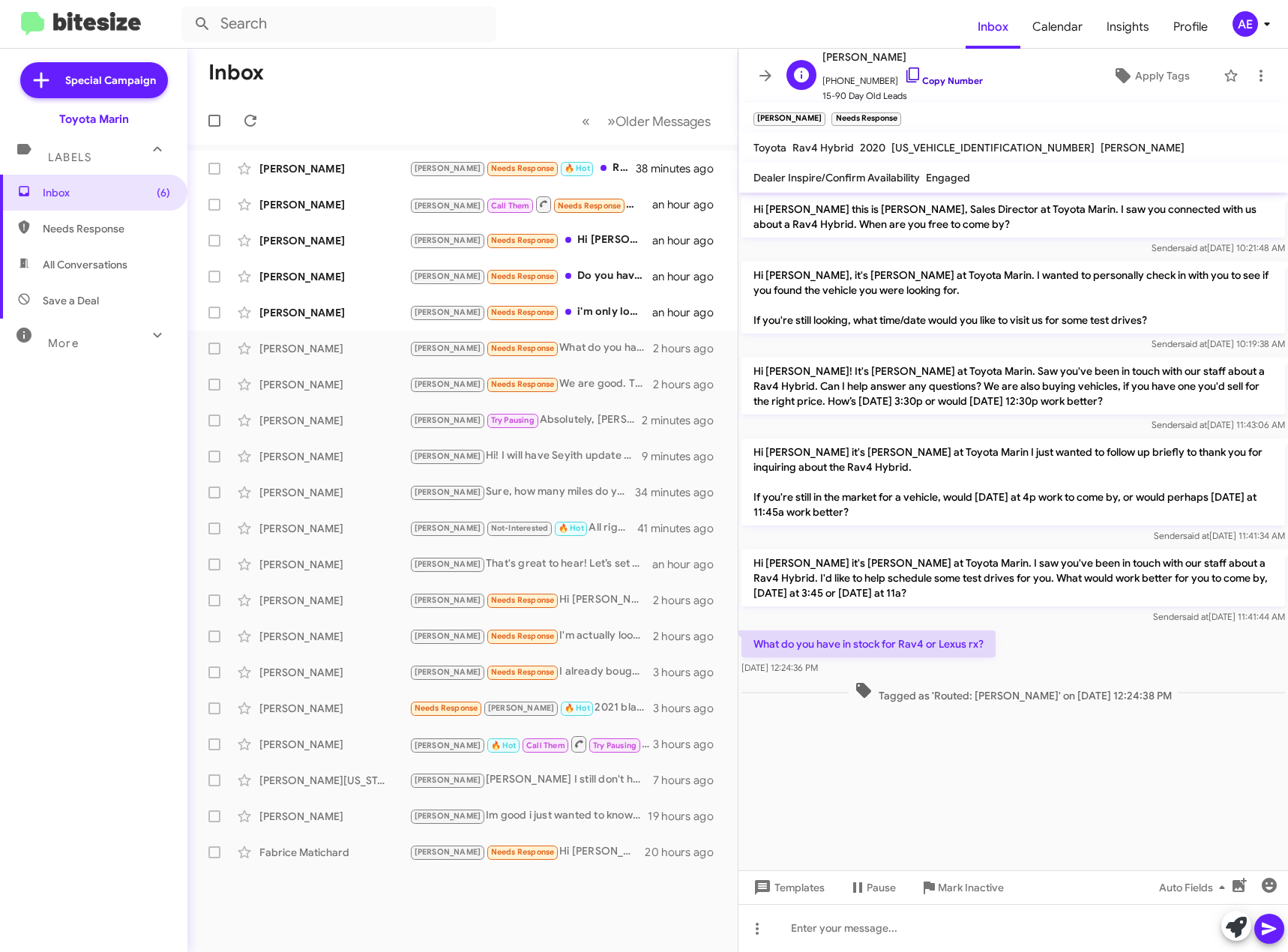
click at [906, 68] on icon at bounding box center [912, 75] width 13 height 15
click at [754, 929] on icon at bounding box center [757, 929] width 18 height 18
click at [803, 891] on button "note" at bounding box center [788, 890] width 93 height 36
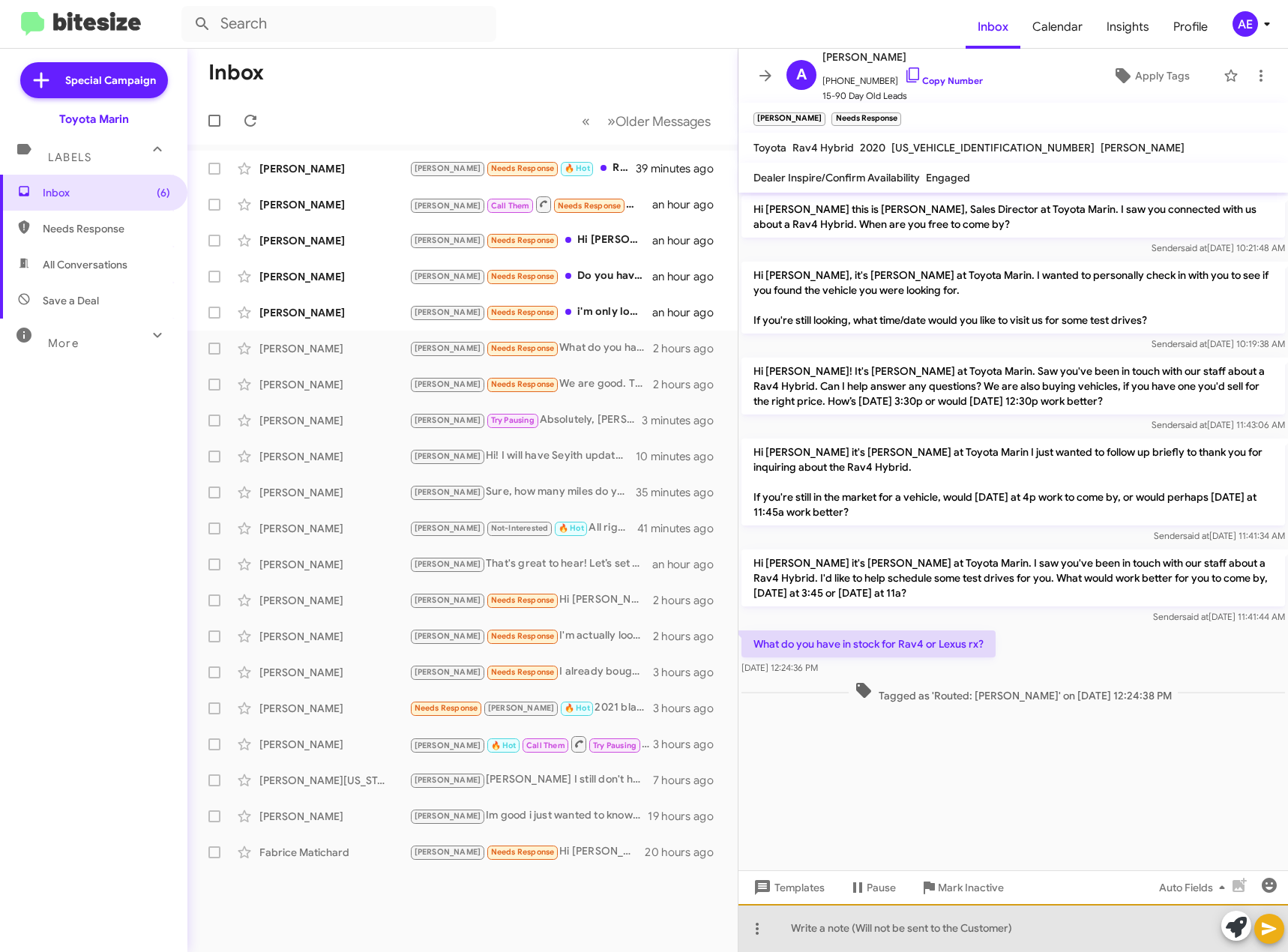
click at [812, 929] on div at bounding box center [1013, 928] width 550 height 48
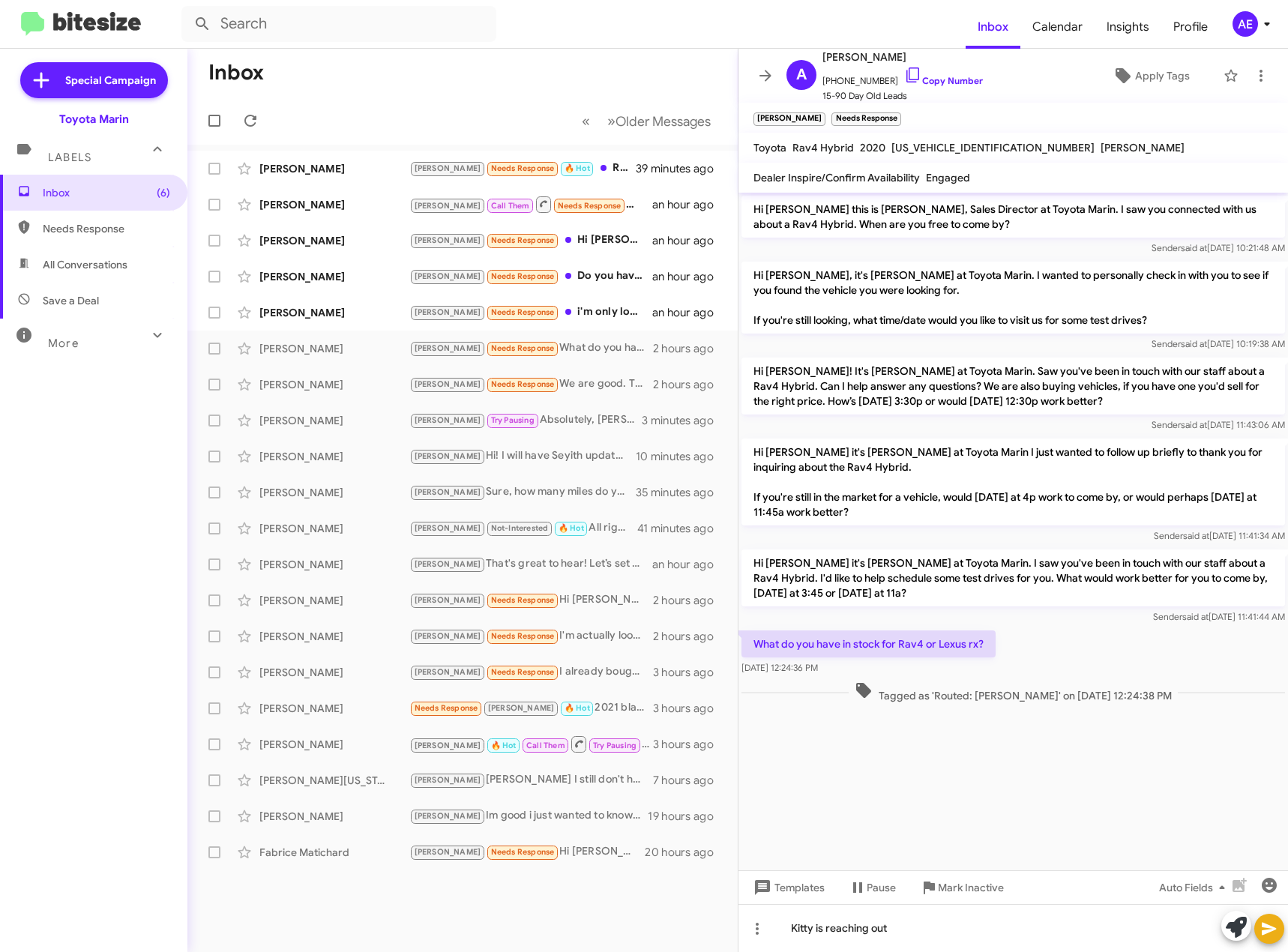
click at [1269, 931] on icon at bounding box center [1268, 929] width 14 height 13
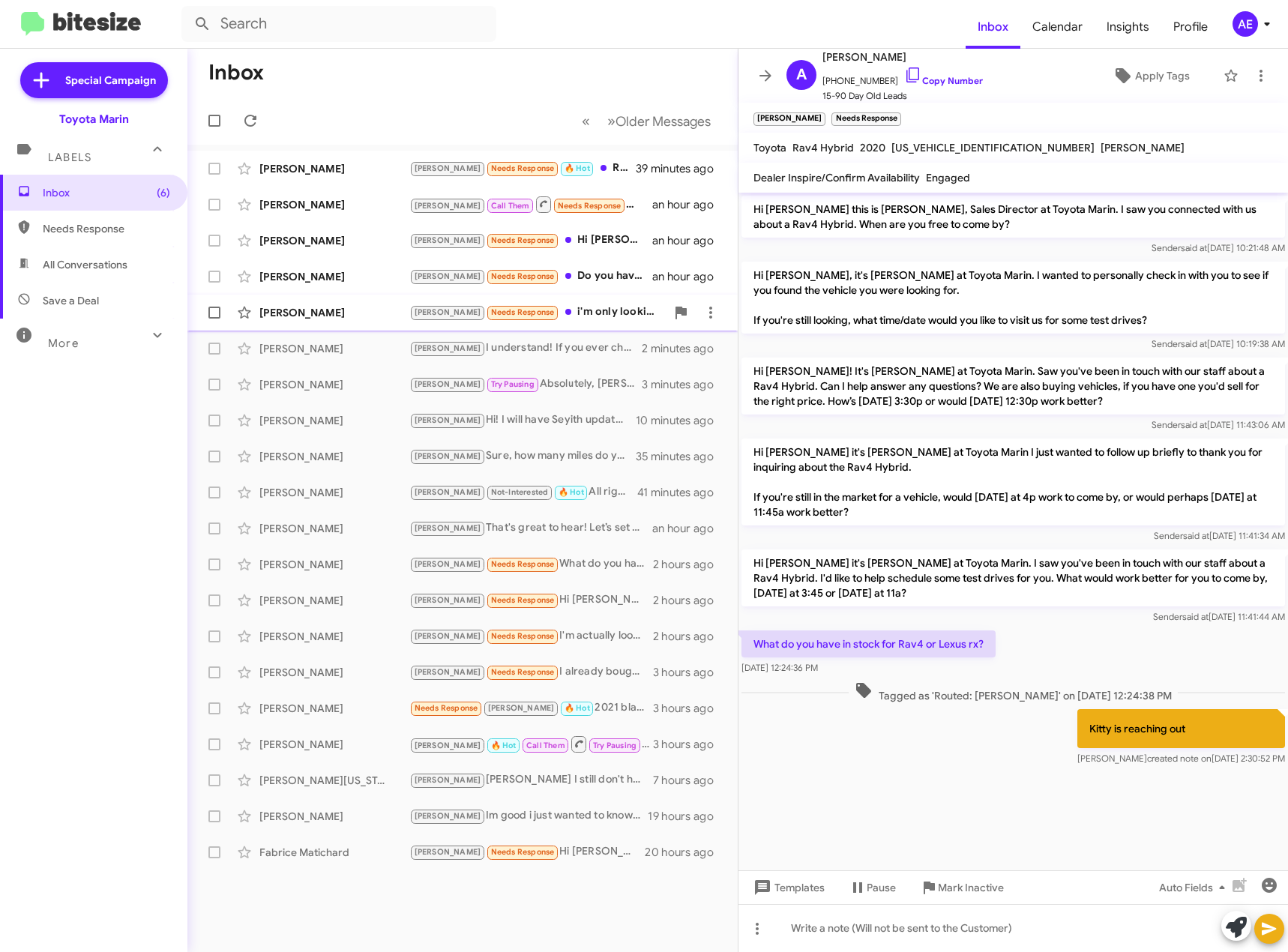
click at [549, 311] on div "[PERSON_NAME] Needs Response i'm only looking for a four runner that's 2008 200…" at bounding box center [538, 312] width 257 height 17
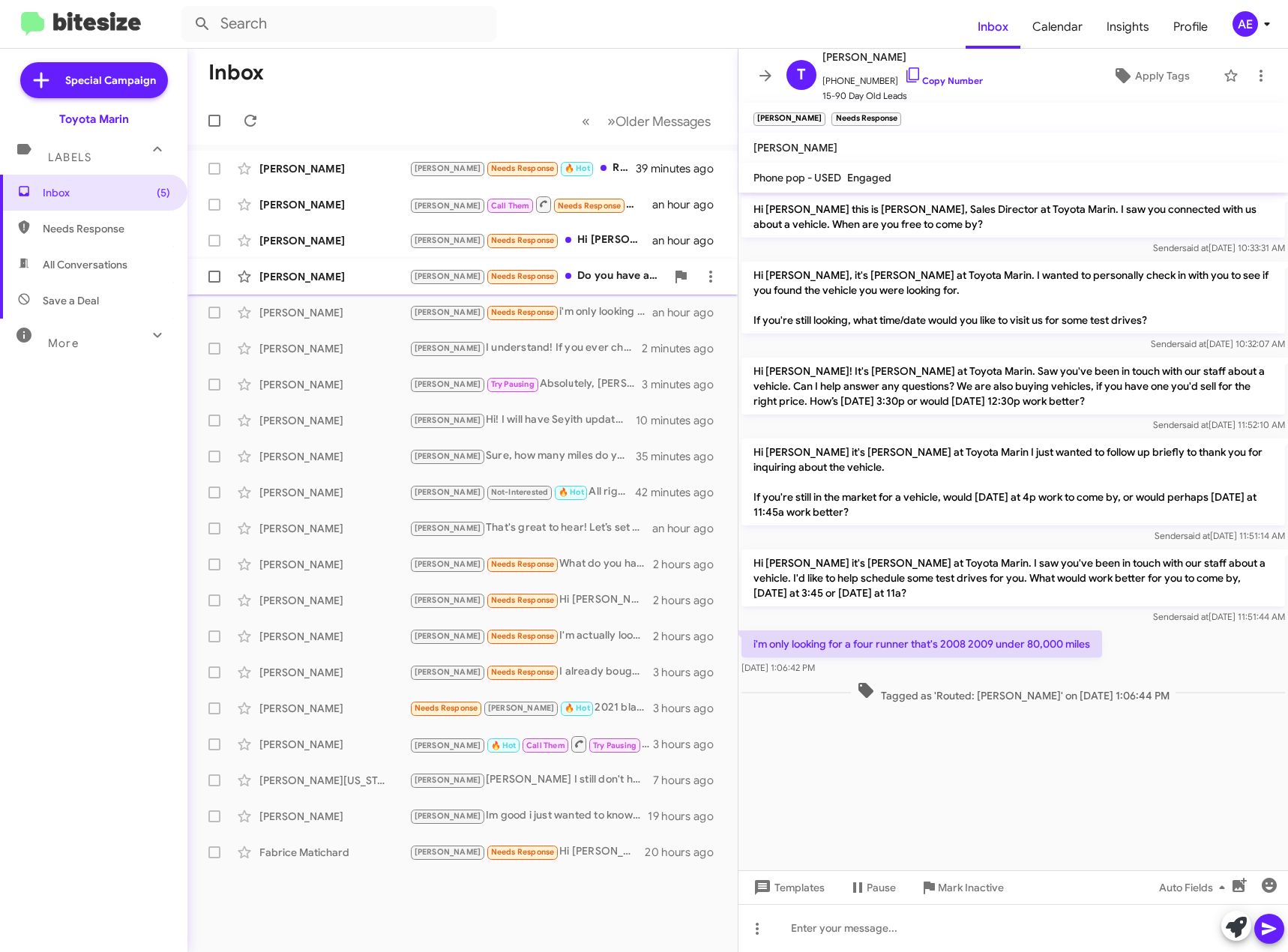
click at [592, 276] on div "[PERSON_NAME] Needs Response Do you have any deals on 2025 Grand highlander hyb…" at bounding box center [538, 276] width 257 height 17
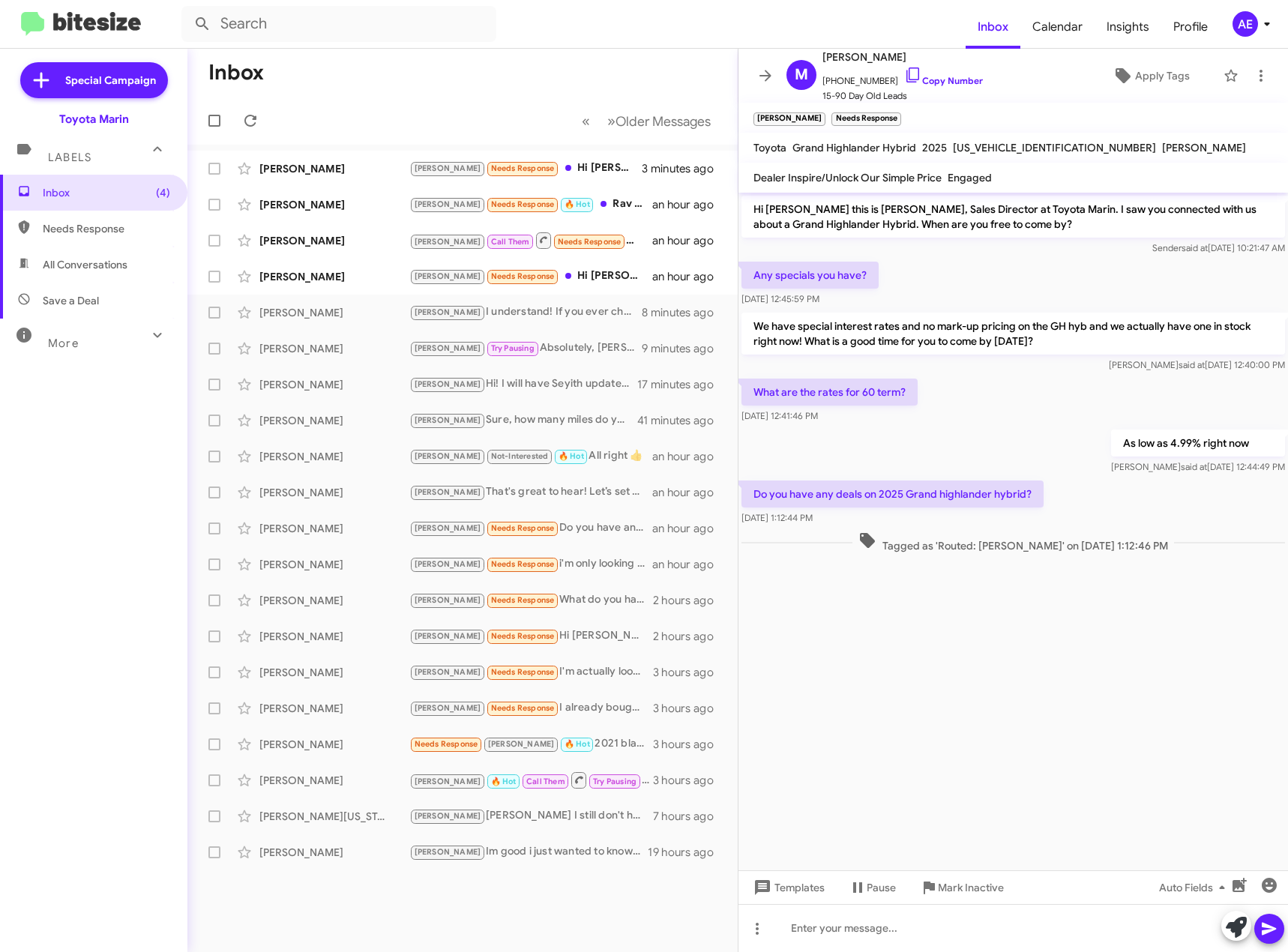
click at [944, 602] on cdk-virtual-scroll-viewport "Hi [PERSON_NAME] this is [PERSON_NAME], Sales Director at Toyota Marin. I saw y…" at bounding box center [1013, 531] width 550 height 677
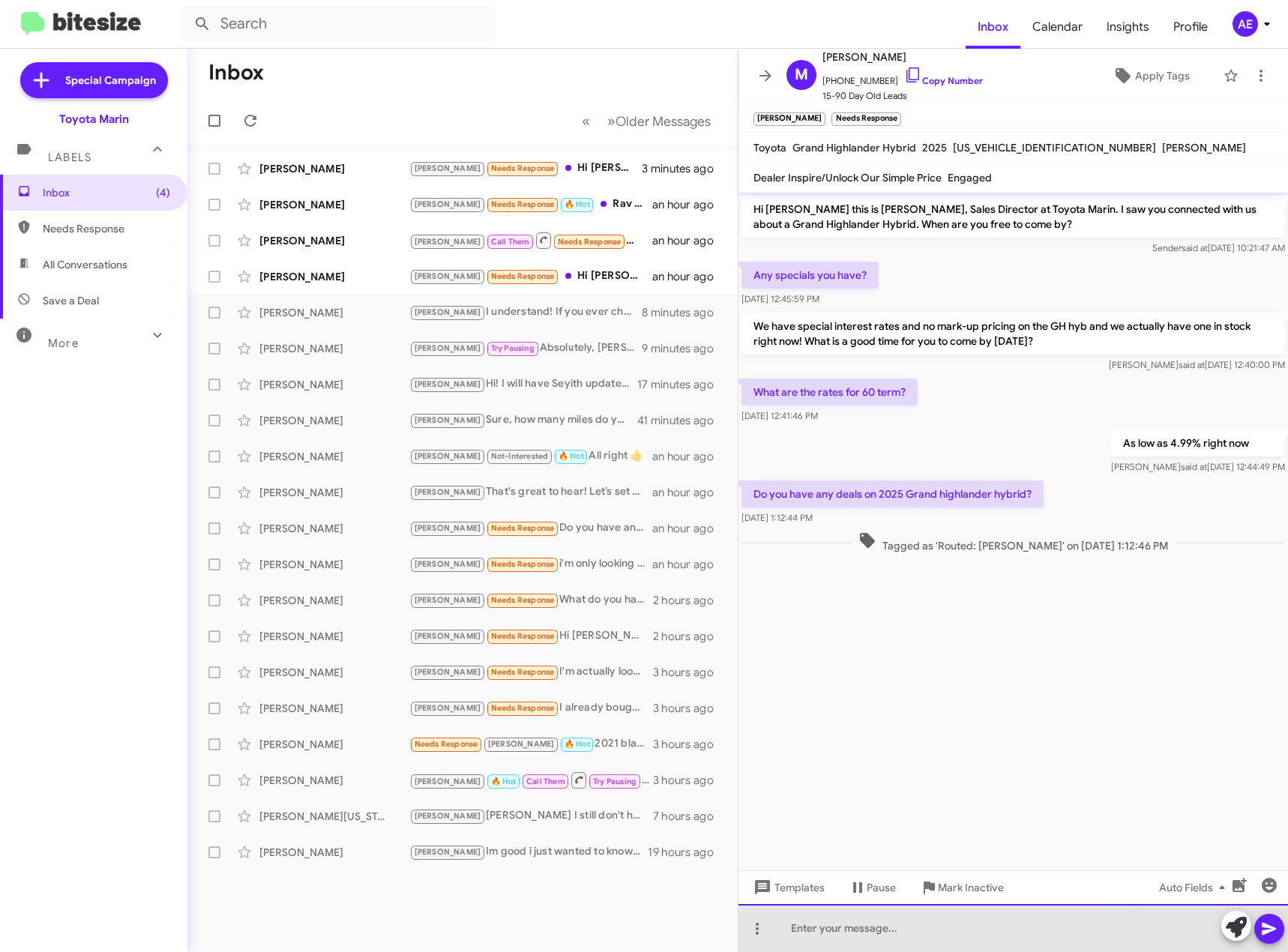
click at [830, 942] on div at bounding box center [1013, 928] width 550 height 48
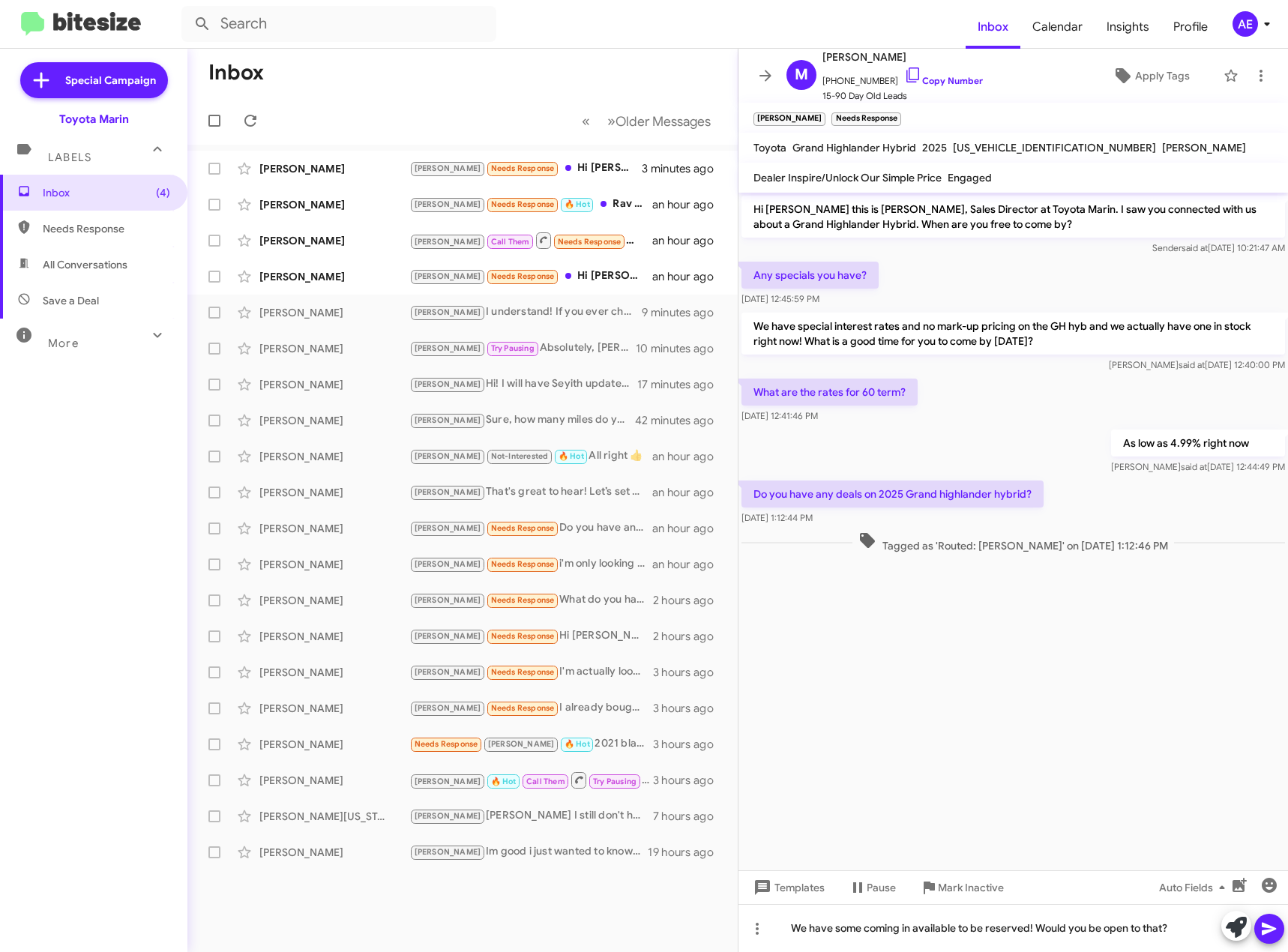
click at [1275, 932] on icon at bounding box center [1269, 929] width 18 height 18
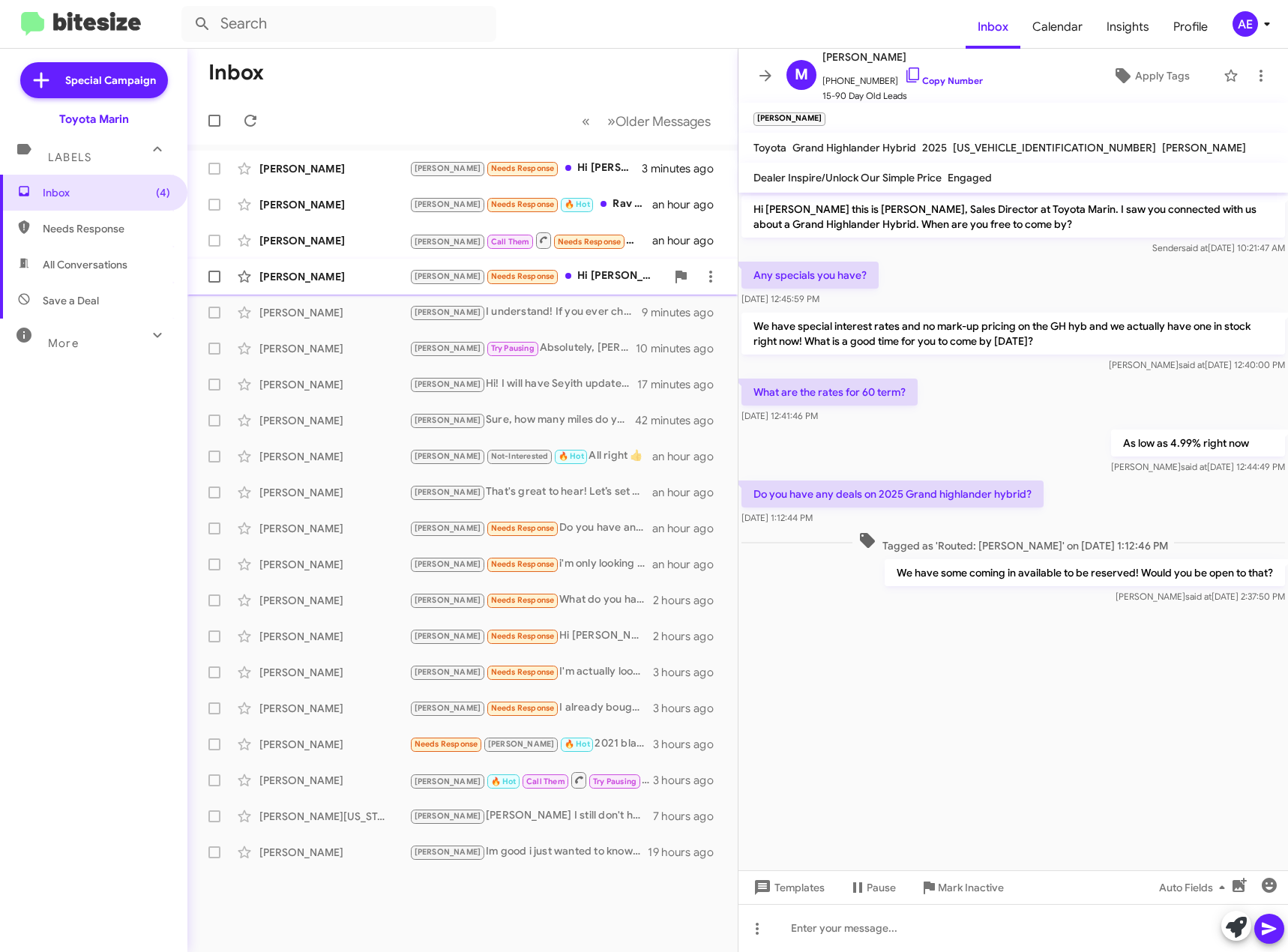
click at [563, 272] on div "[PERSON_NAME] Needs Response Hi [PERSON_NAME]. We are still in the market and l…" at bounding box center [538, 276] width 257 height 17
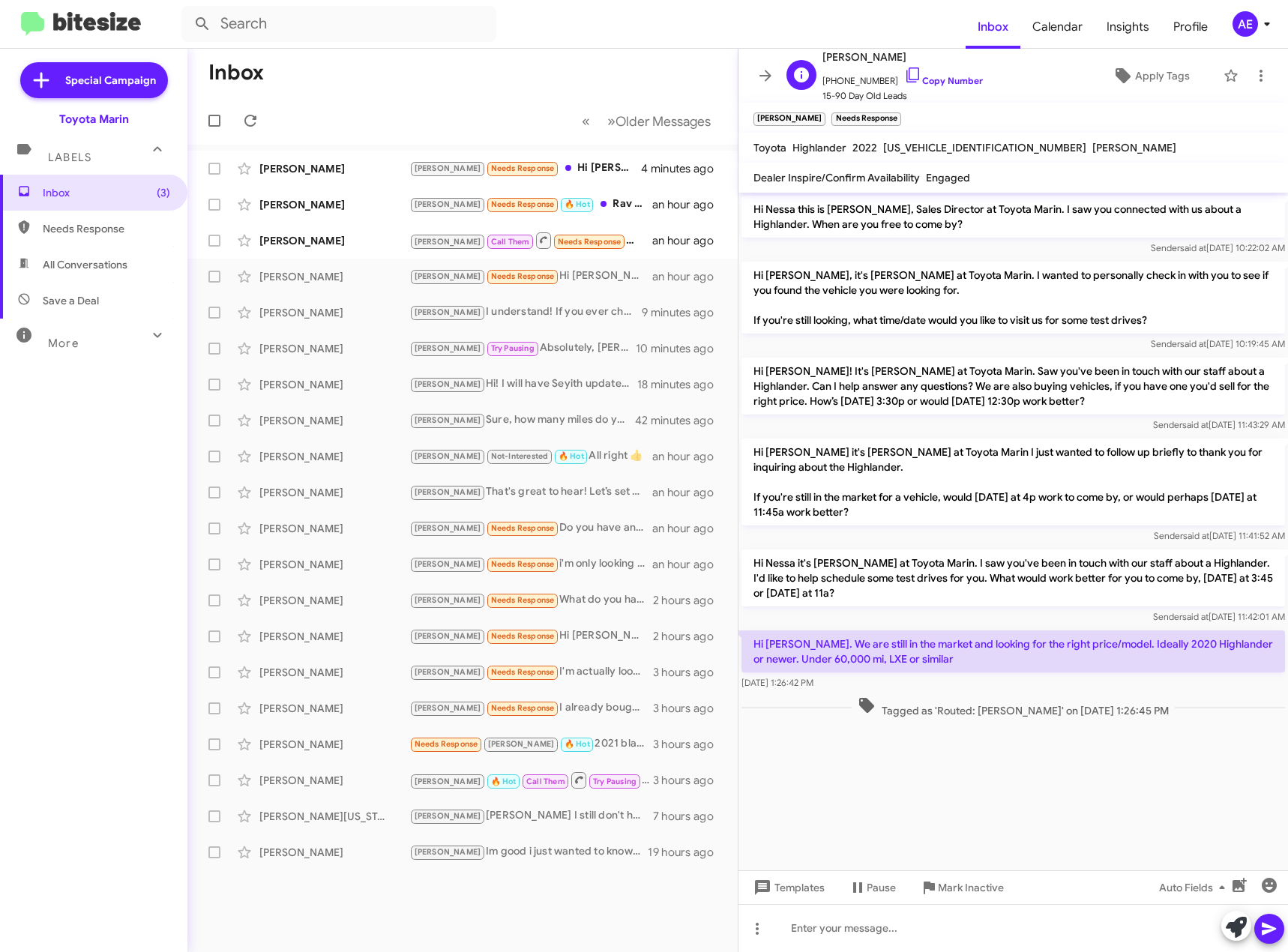
drag, startPoint x: 897, startPoint y: 74, endPoint x: 883, endPoint y: 80, distance: 15.2
click at [904, 73] on icon at bounding box center [913, 75] width 18 height 18
drag, startPoint x: 966, startPoint y: 661, endPoint x: 746, endPoint y: 631, distance: 222.0
click at [746, 631] on p "Hi [PERSON_NAME]. We are still in the market and looking for the right price/mo…" at bounding box center [1013, 651] width 544 height 42
copy p "Hi [PERSON_NAME]. We are still in the market and looking for the right price/mo…"
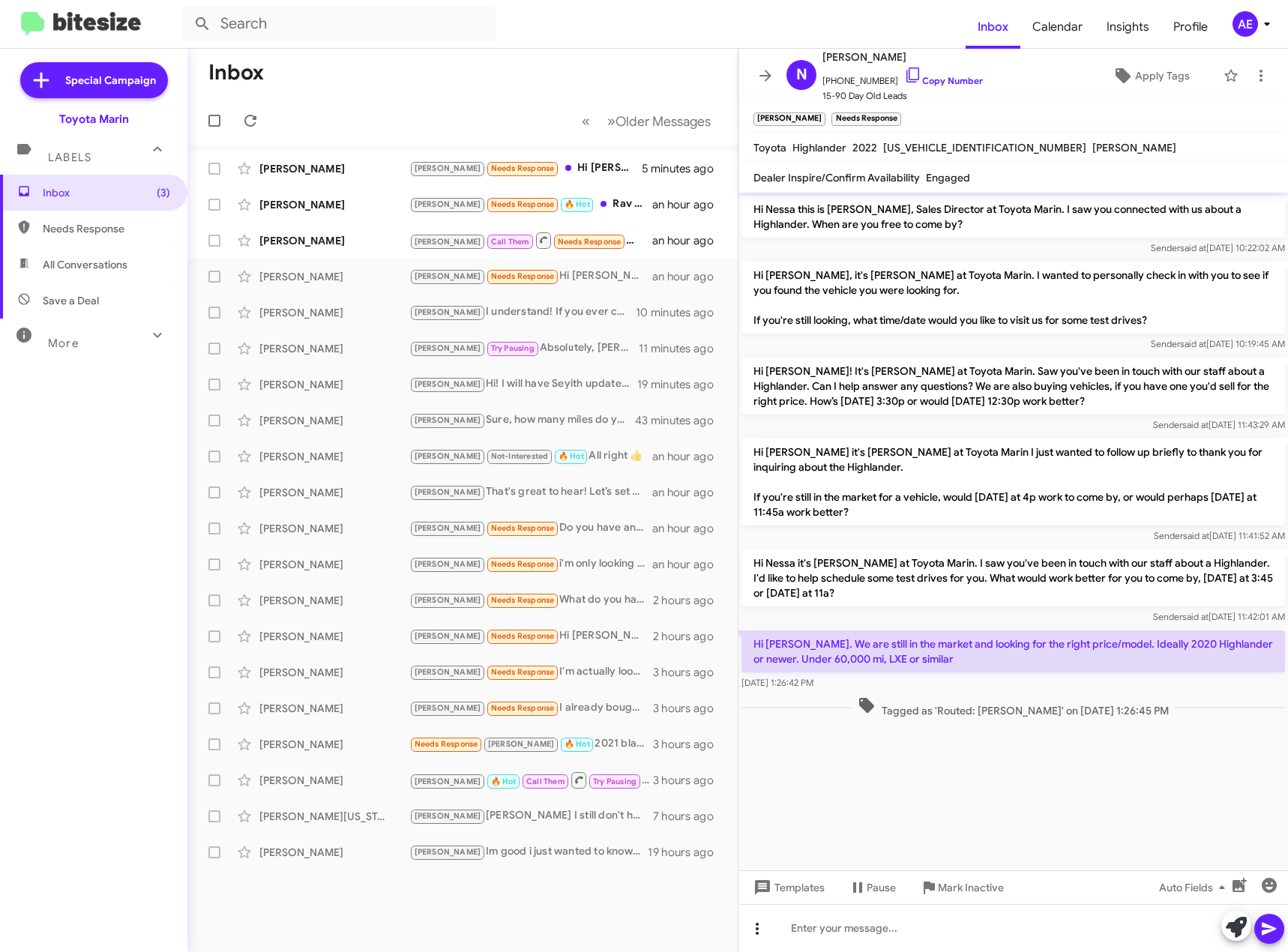
click at [767, 931] on span at bounding box center [757, 929] width 30 height 18
click at [798, 893] on button "note" at bounding box center [788, 890] width 93 height 36
click at [830, 932] on div at bounding box center [1013, 928] width 550 height 48
click at [1271, 932] on icon at bounding box center [1269, 929] width 18 height 18
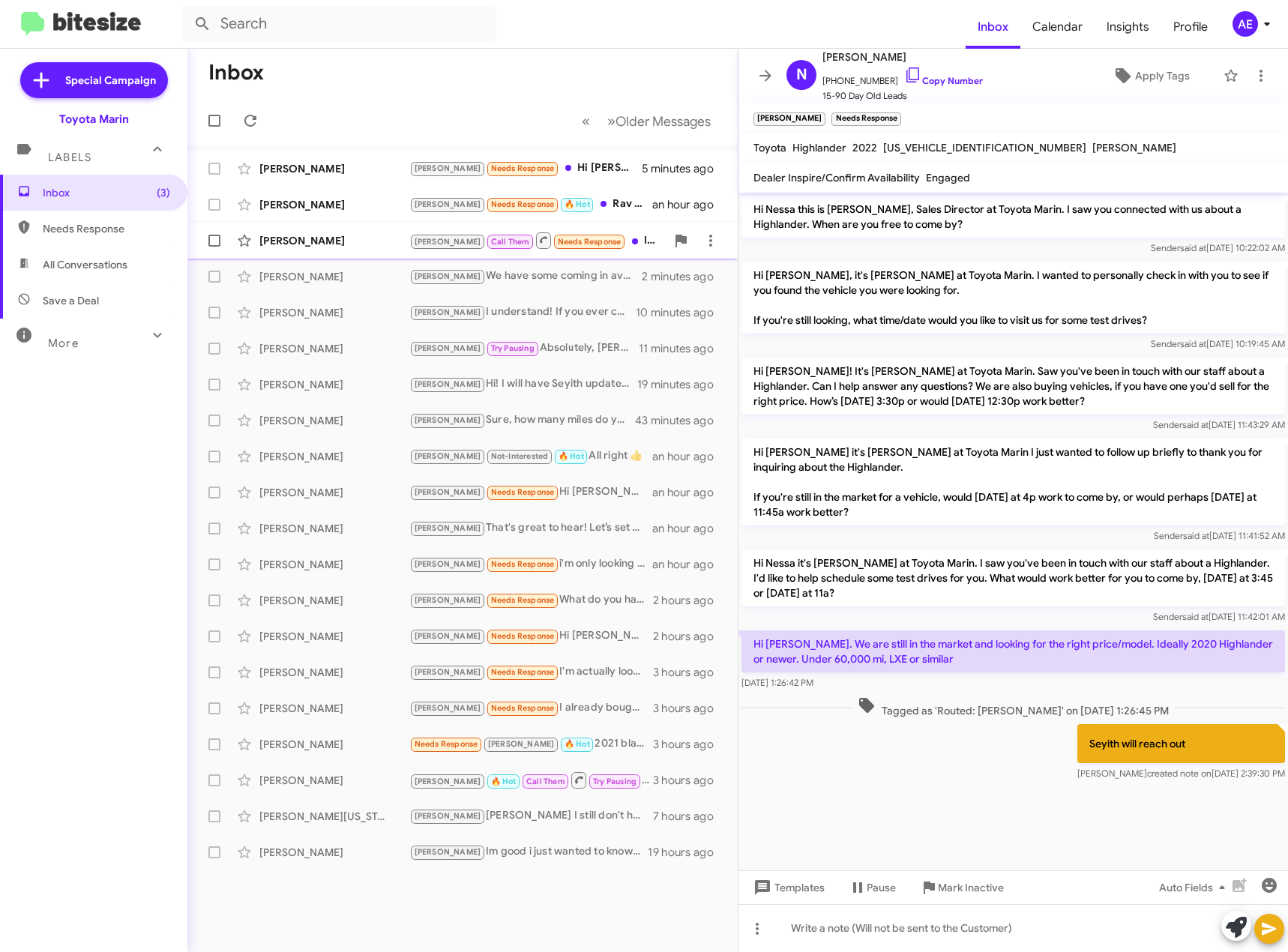
click at [596, 234] on div "[PERSON_NAME] Them Needs Response Inbound Call" at bounding box center [538, 240] width 257 height 19
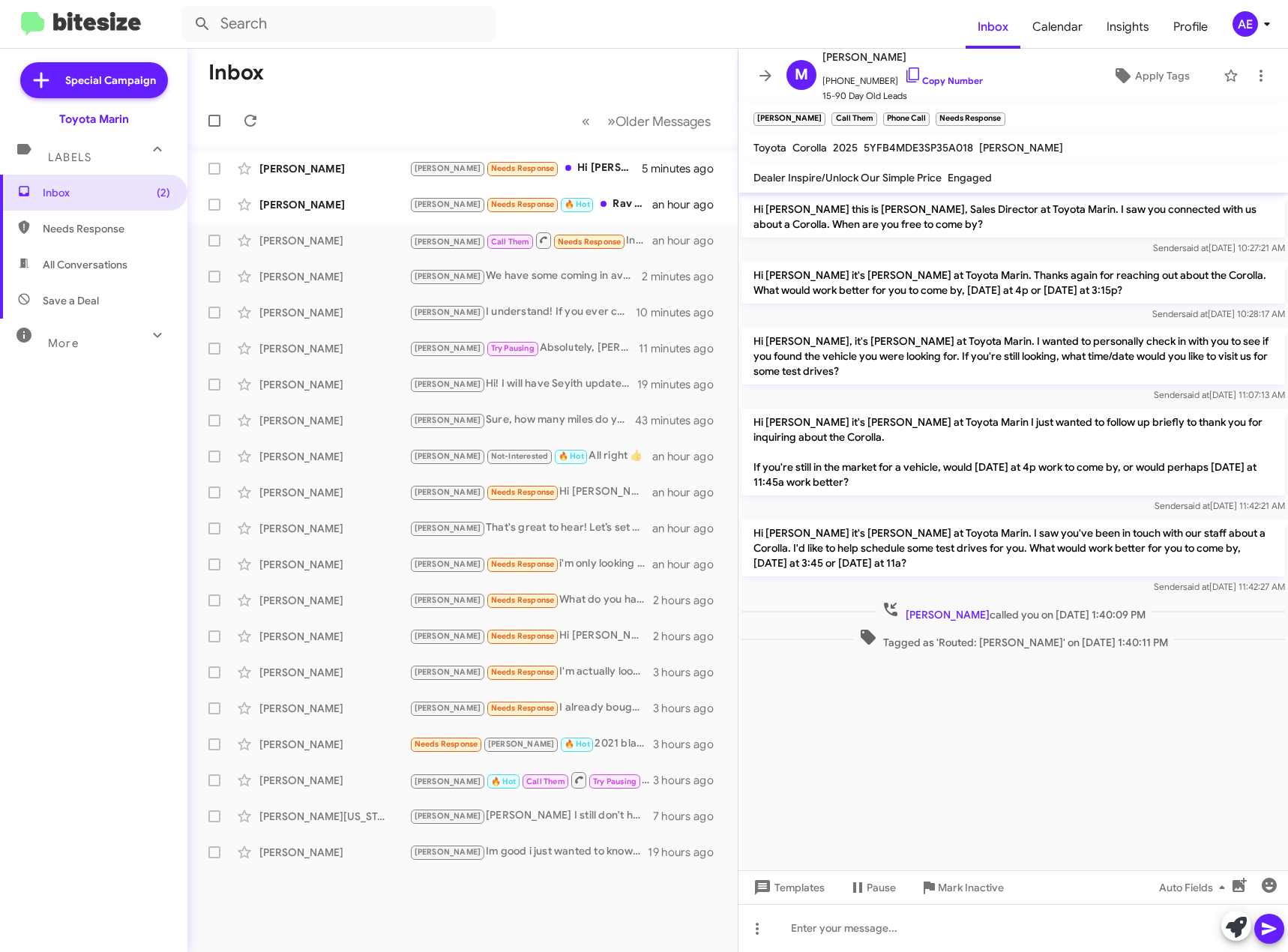
drag, startPoint x: 941, startPoint y: 644, endPoint x: 1020, endPoint y: 644, distance: 79.0
click at [1020, 644] on span "Tagged as 'Routed: [PERSON_NAME]' on [DATE] 1:40:11 PM" at bounding box center [1013, 638] width 321 height 22
click at [592, 204] on div "[PERSON_NAME] Needs Response 🔥 Hot Rav 4 XSE" at bounding box center [538, 204] width 257 height 17
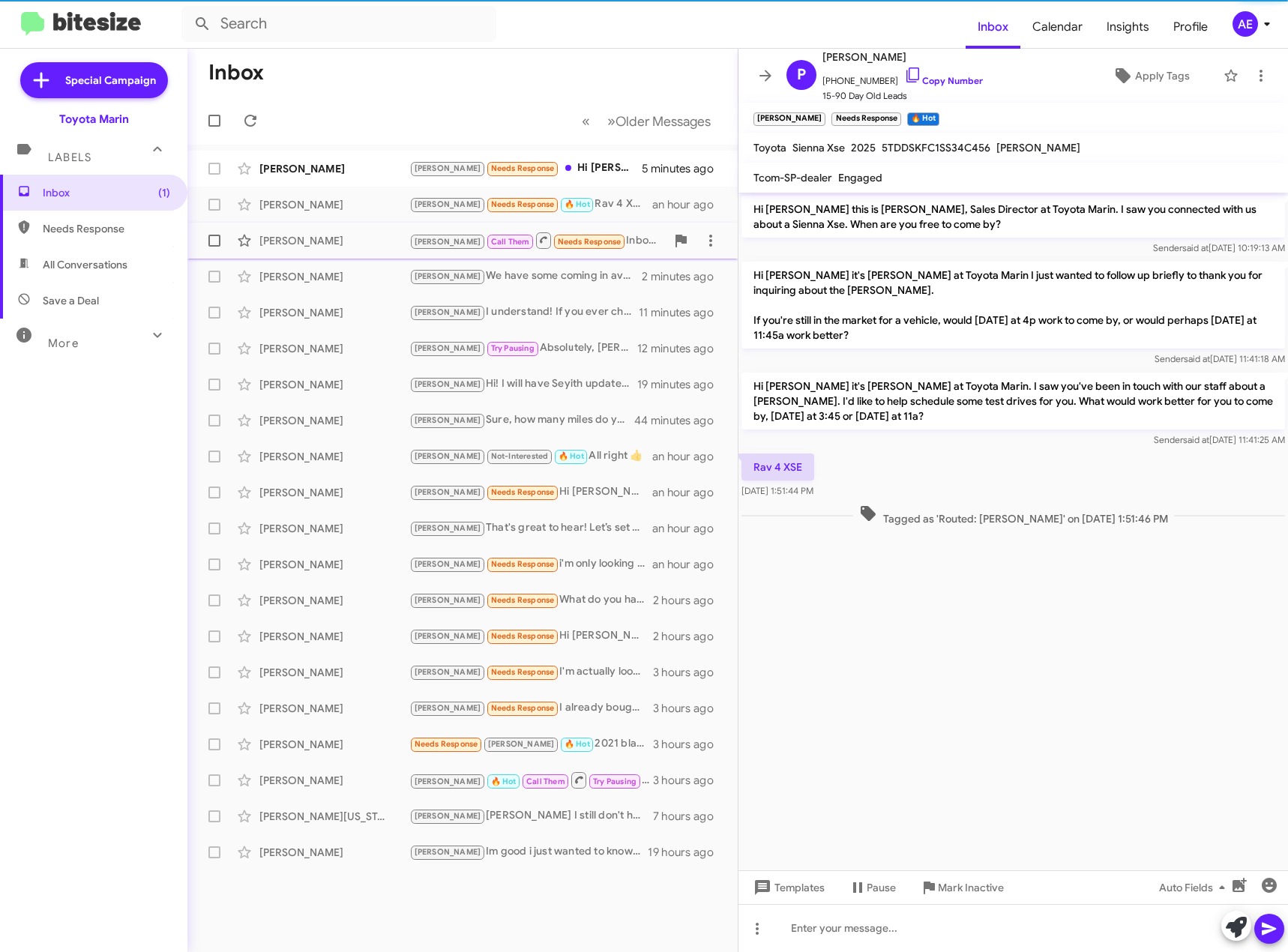
click at [613, 243] on div "[PERSON_NAME] Them Needs Response Inbound Call" at bounding box center [538, 240] width 257 height 19
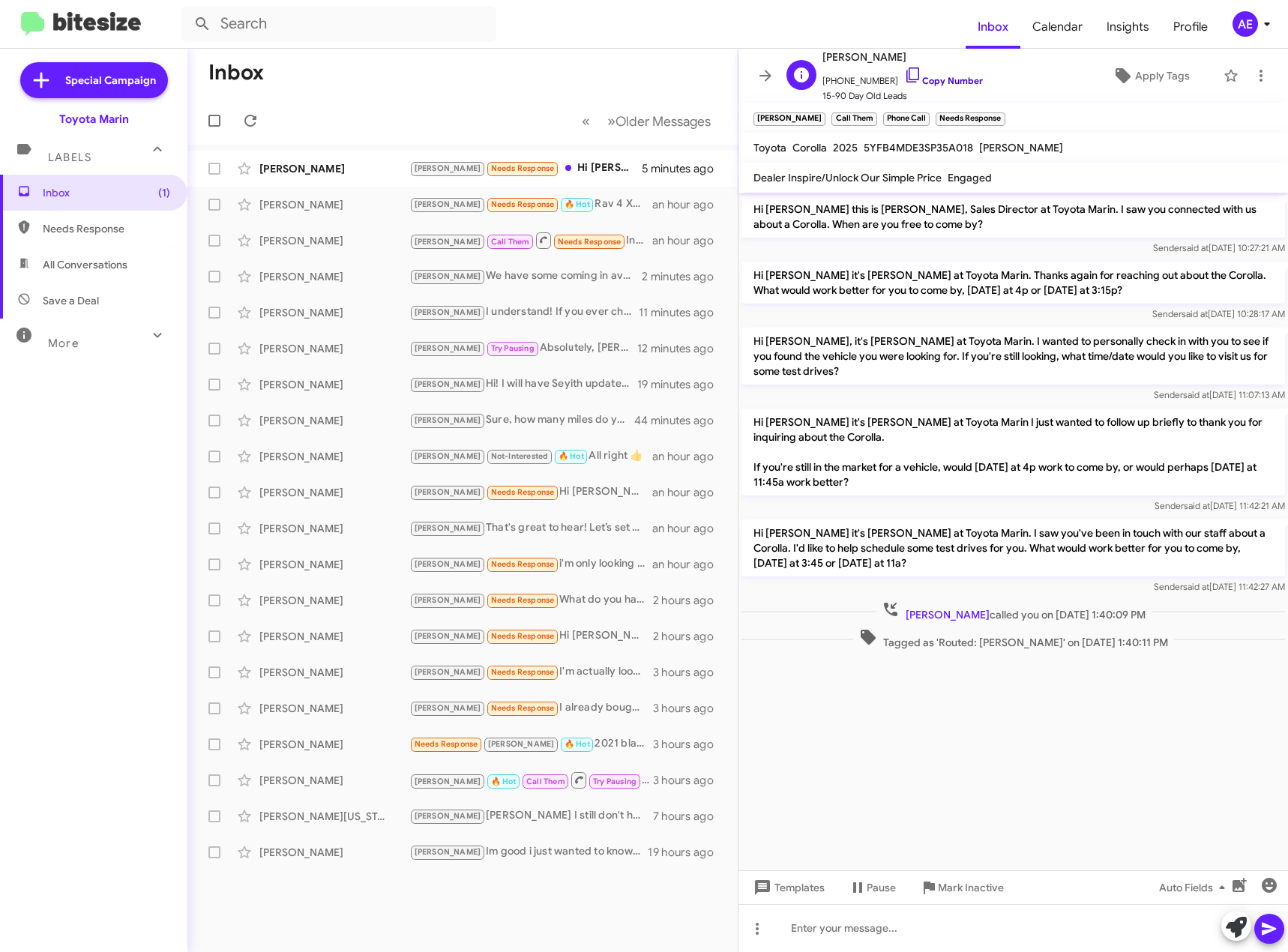
click at [904, 73] on icon at bounding box center [913, 75] width 18 height 18
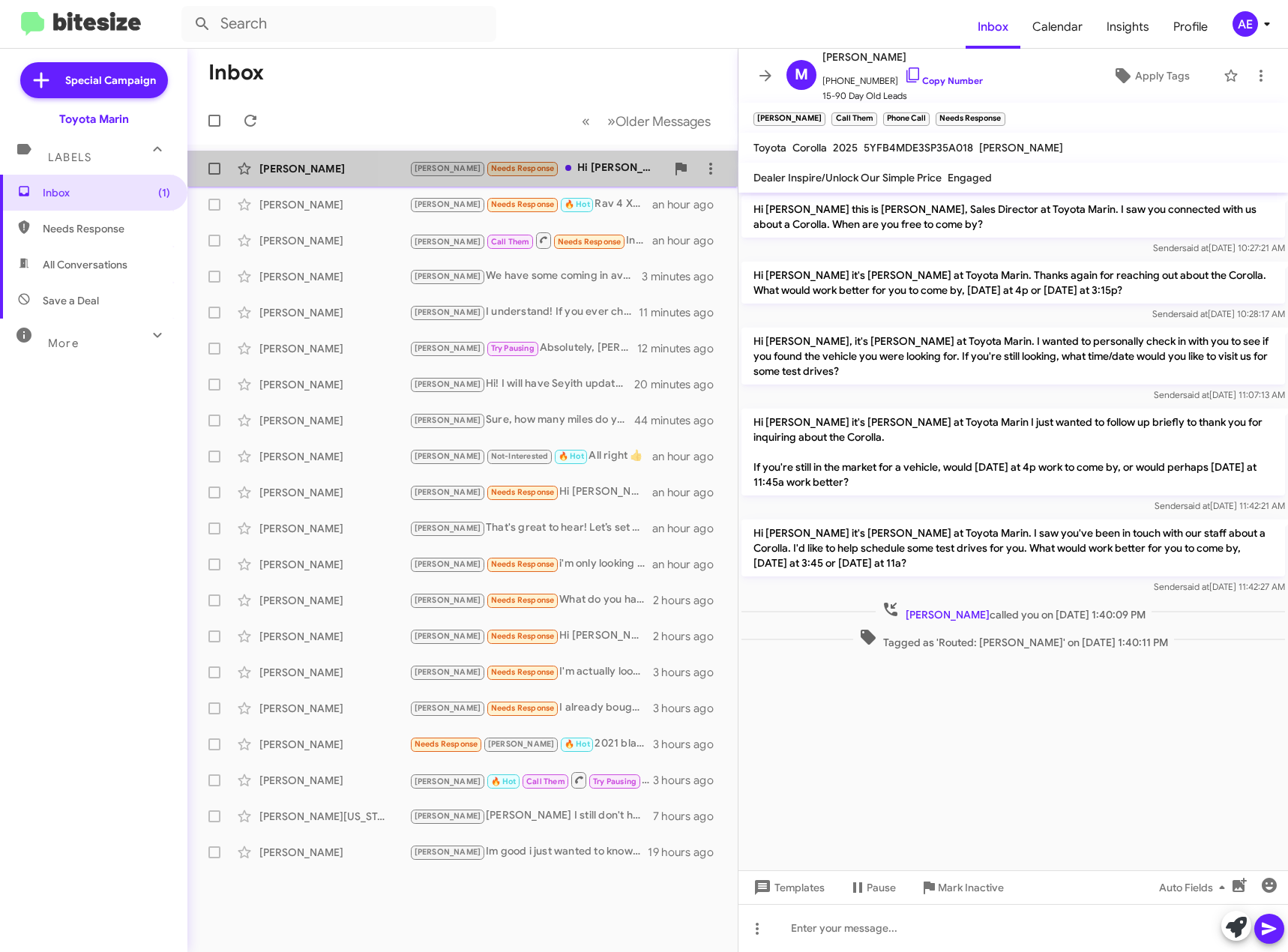
click at [579, 172] on div "[PERSON_NAME] Needs Response Hi [PERSON_NAME] never got back to me" at bounding box center [538, 168] width 257 height 17
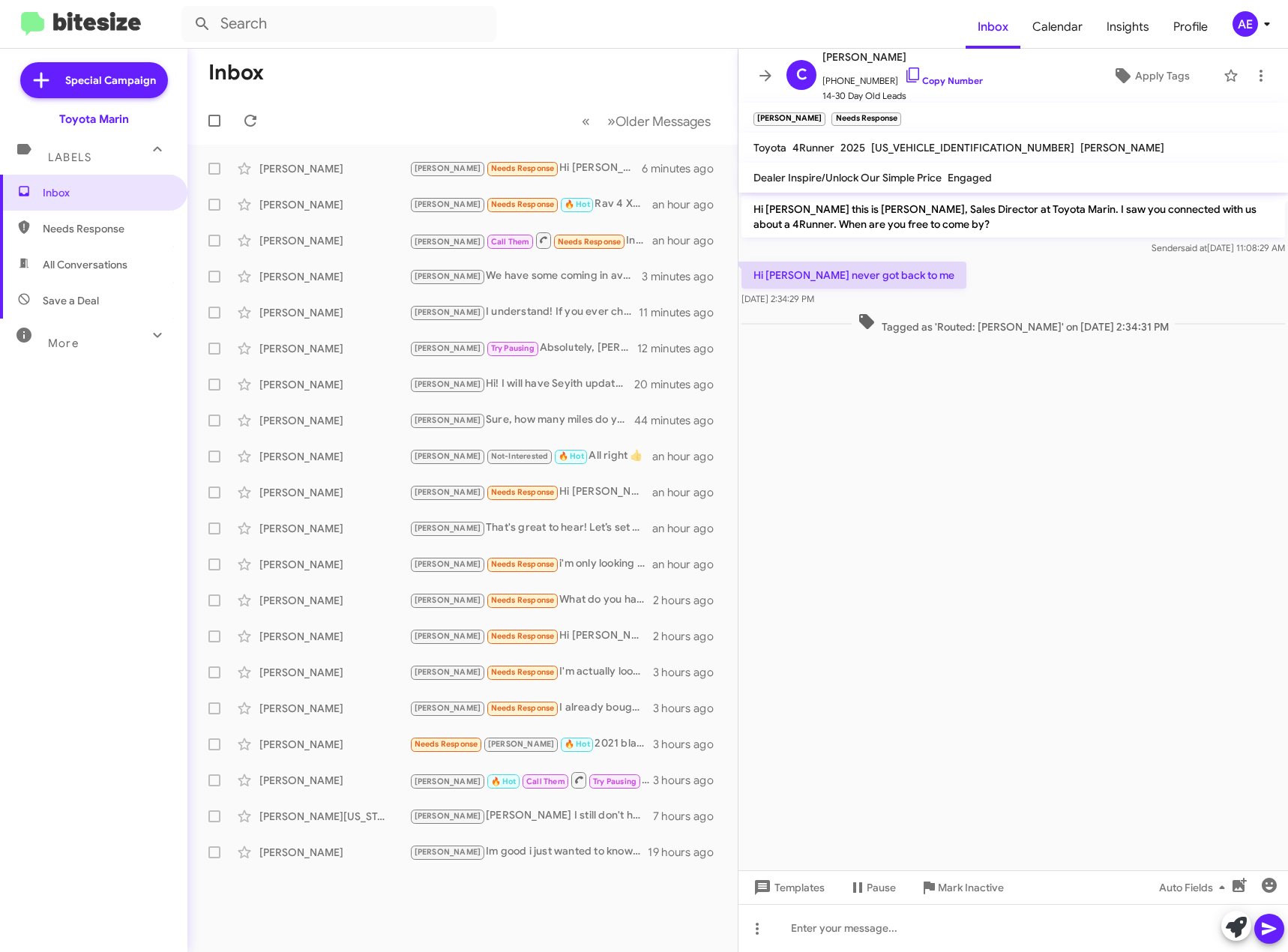
click at [862, 415] on cdk-virtual-scroll-viewport "Hi [PERSON_NAME] this is [PERSON_NAME], Sales Director at Toyota Marin. I saw y…" at bounding box center [1013, 531] width 550 height 677
drag, startPoint x: 1059, startPoint y: 213, endPoint x: 1211, endPoint y: 211, distance: 152.0
click at [1211, 211] on p "Hi [PERSON_NAME] this is [PERSON_NAME], Sales Director at Toyota Marin. I saw y…" at bounding box center [1013, 217] width 544 height 42
drag, startPoint x: 849, startPoint y: 277, endPoint x: 911, endPoint y: 273, distance: 62.1
click at [911, 273] on p "Hi [PERSON_NAME] never got back to me" at bounding box center [854, 275] width 225 height 27
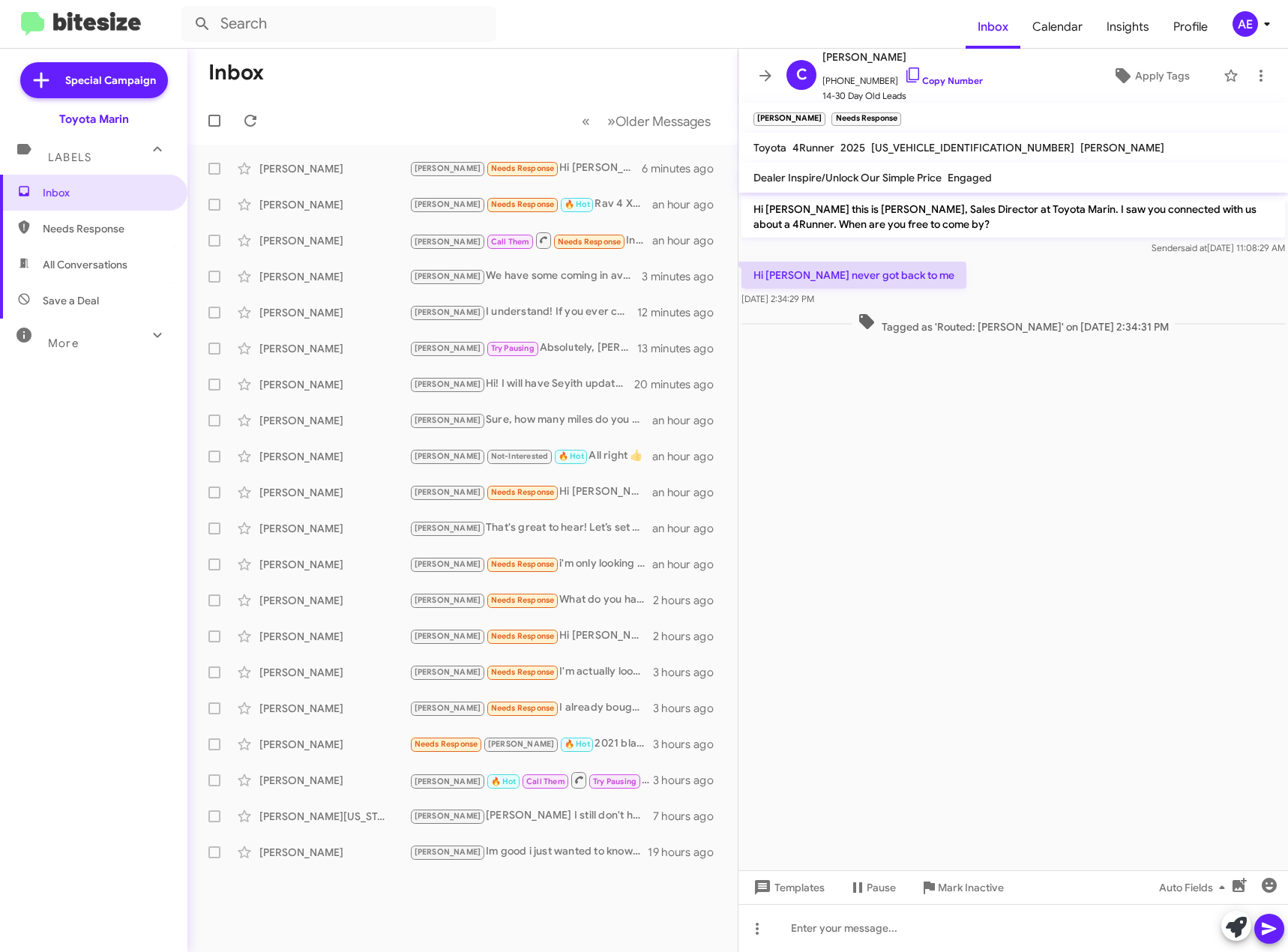
click at [926, 279] on p "Hi [PERSON_NAME] never got back to me" at bounding box center [854, 275] width 225 height 27
click at [904, 73] on icon at bounding box center [913, 75] width 18 height 18
click at [756, 936] on icon at bounding box center [757, 929] width 18 height 18
click at [803, 898] on button "note" at bounding box center [788, 890] width 93 height 36
click at [816, 925] on div at bounding box center [1013, 928] width 550 height 48
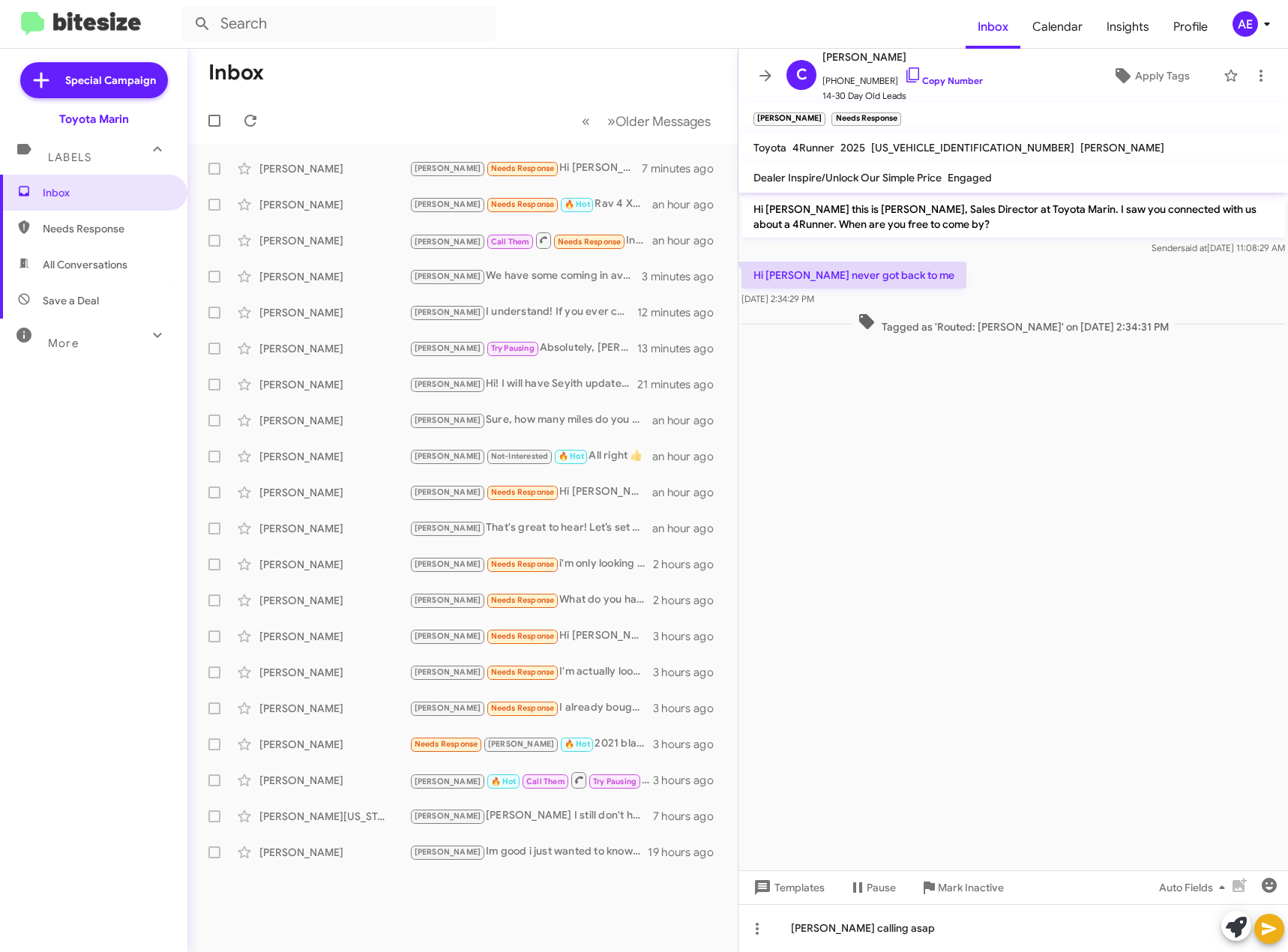
click at [1274, 929] on icon at bounding box center [1268, 929] width 14 height 13
